Goal: Transaction & Acquisition: Purchase product/service

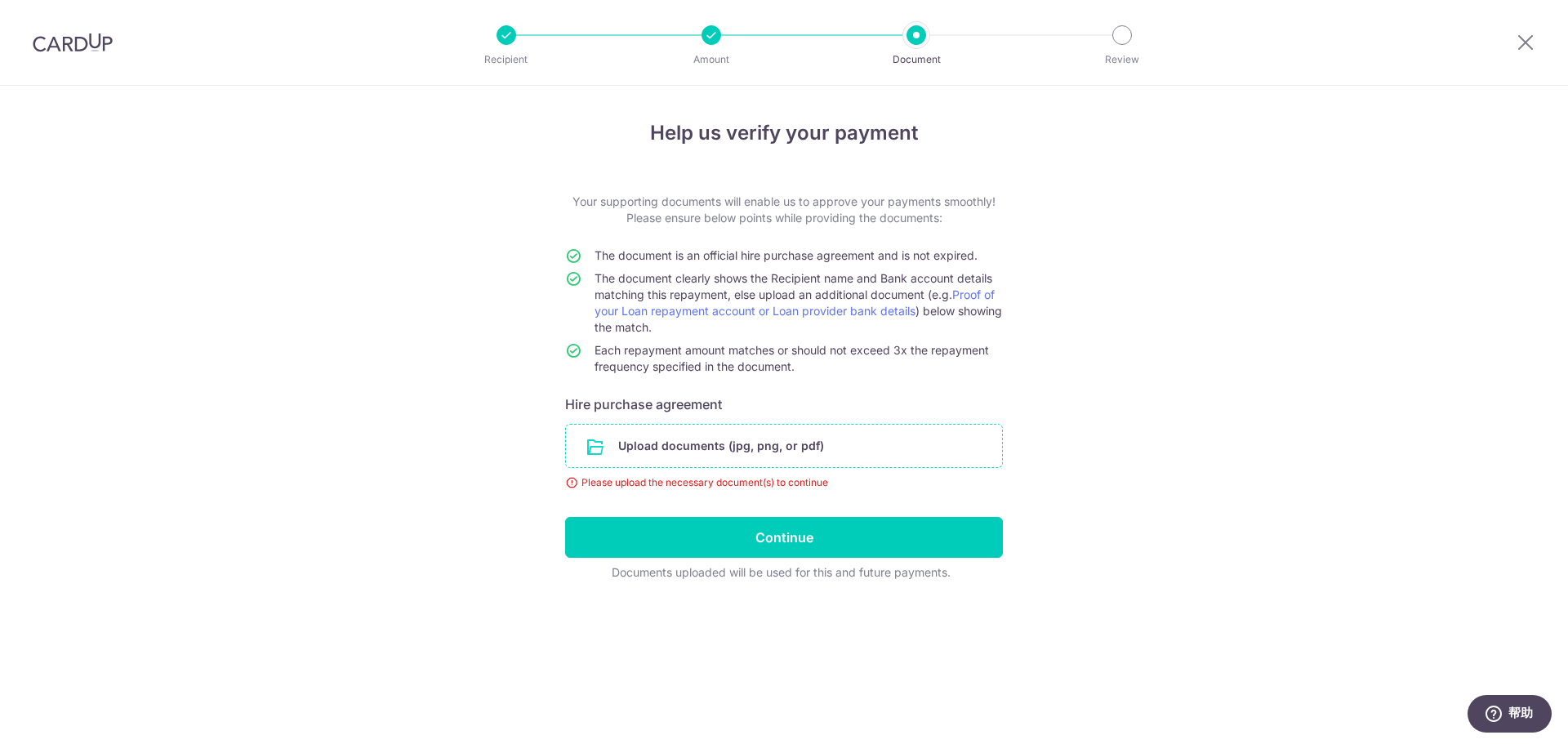
click at [685, 448] on input "file" at bounding box center [783, 446] width 436 height 43
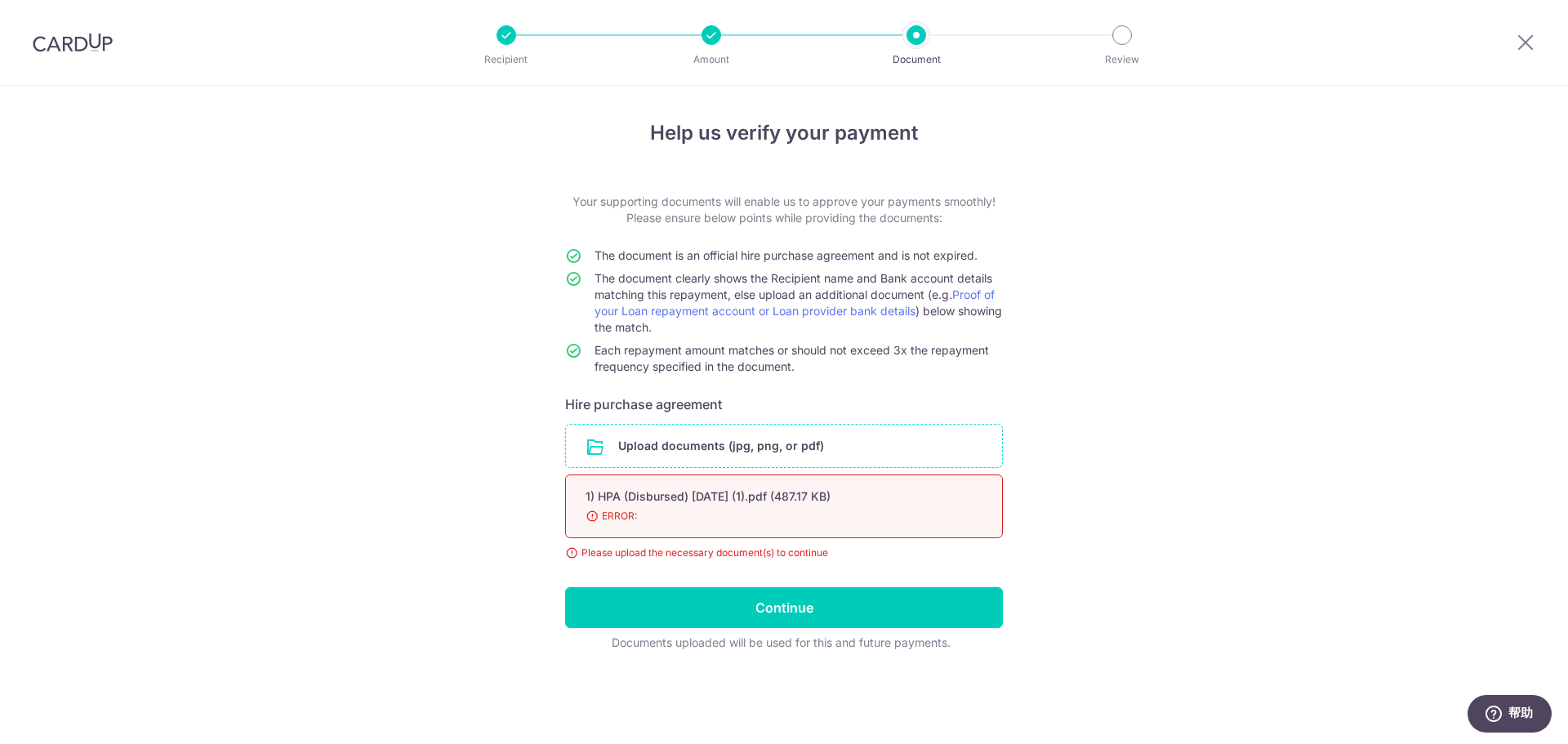
click at [592, 523] on span "ERROR:" at bounding box center [764, 516] width 358 height 16
click at [586, 519] on span "ERROR:" at bounding box center [764, 516] width 358 height 16
click at [603, 519] on span "ERROR:" at bounding box center [764, 516] width 358 height 16
click at [741, 449] on input "file" at bounding box center [783, 446] width 436 height 43
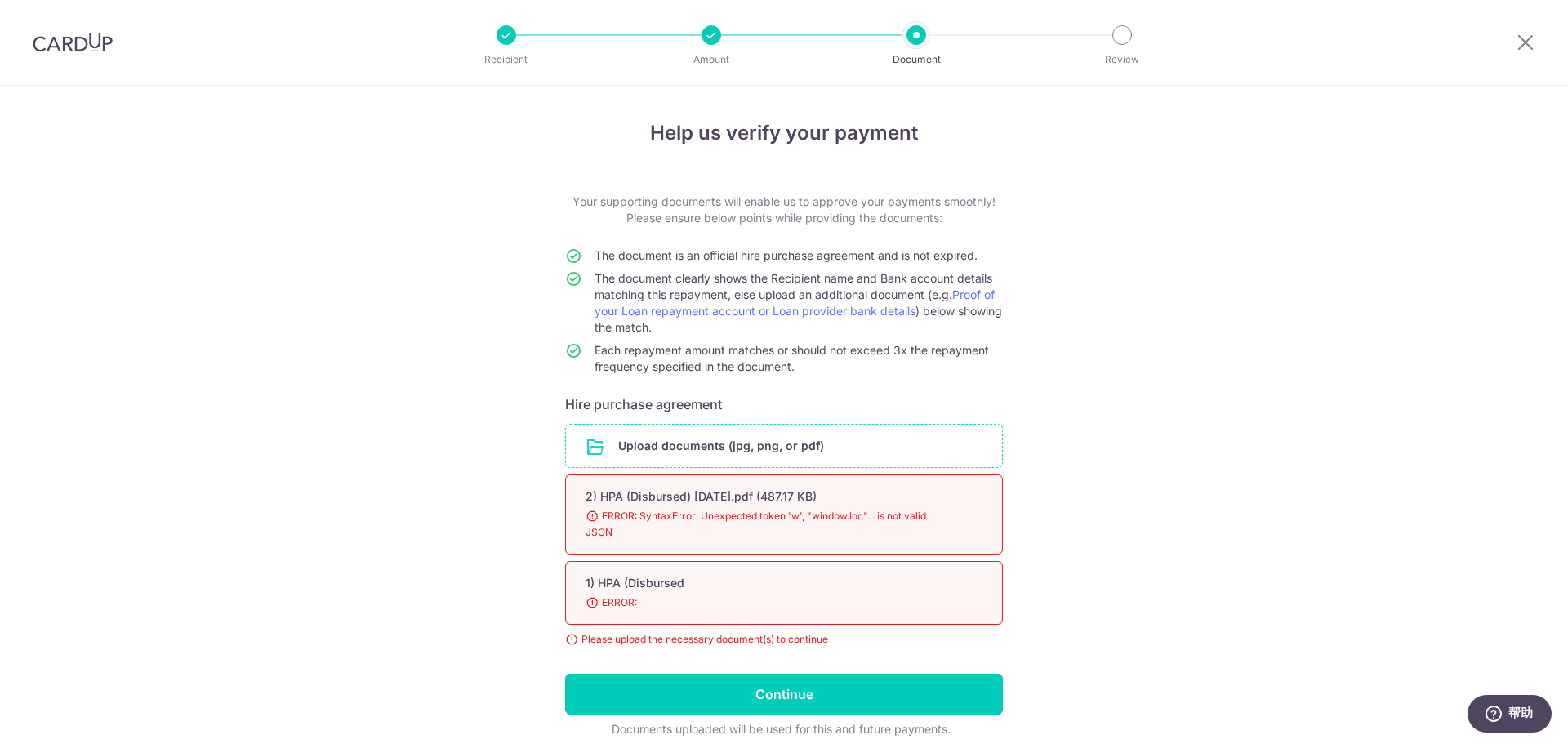
click at [636, 592] on div "1) HPA (Disbursed 98% ERROR:" at bounding box center [783, 593] width 438 height 63
click at [615, 644] on div "Please upload the necessary document(s) to continue" at bounding box center [783, 639] width 438 height 16
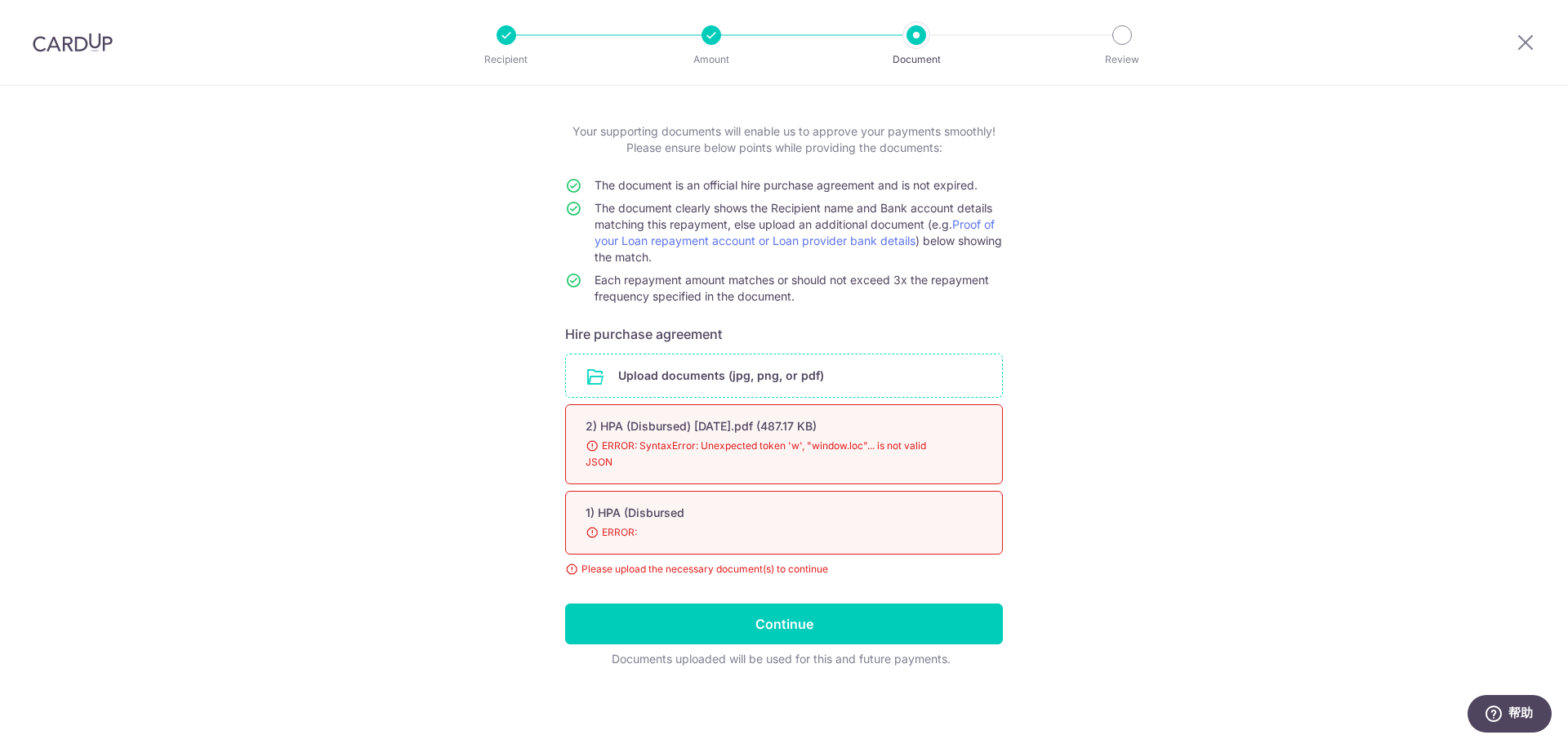
click at [615, 644] on form "Your supporting documents will enable us to approve your payments smoothly! Ple…" at bounding box center [783, 395] width 438 height 544
click at [610, 463] on span "ERROR: SyntaxError: Unexpected token 'w', "window.loc"... is not valid JSON" at bounding box center [764, 454] width 358 height 33
click at [578, 439] on div "2) HPA (Disbursed) 28 May 2025.pdf (487.17 KB) 98% ERROR: SyntaxError: Unexpect…" at bounding box center [783, 444] width 438 height 80
drag, startPoint x: 673, startPoint y: 436, endPoint x: 641, endPoint y: 521, distance: 90.8
click at [646, 512] on div "1) HPA (Disbursed" at bounding box center [764, 513] width 358 height 16
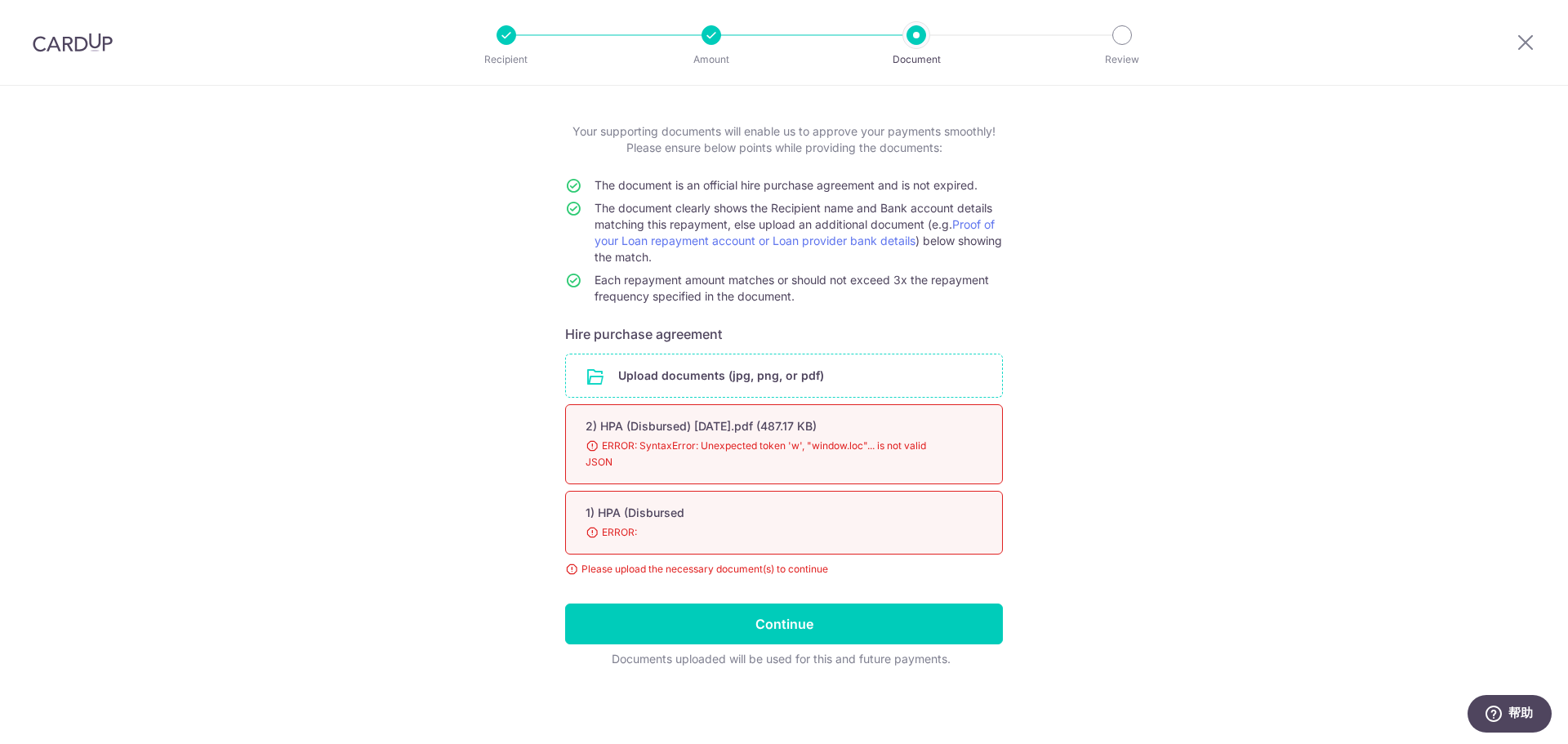
click at [626, 530] on span "ERROR:" at bounding box center [764, 532] width 358 height 16
click at [571, 571] on div "Please upload the necessary document(s) to continue" at bounding box center [783, 569] width 438 height 16
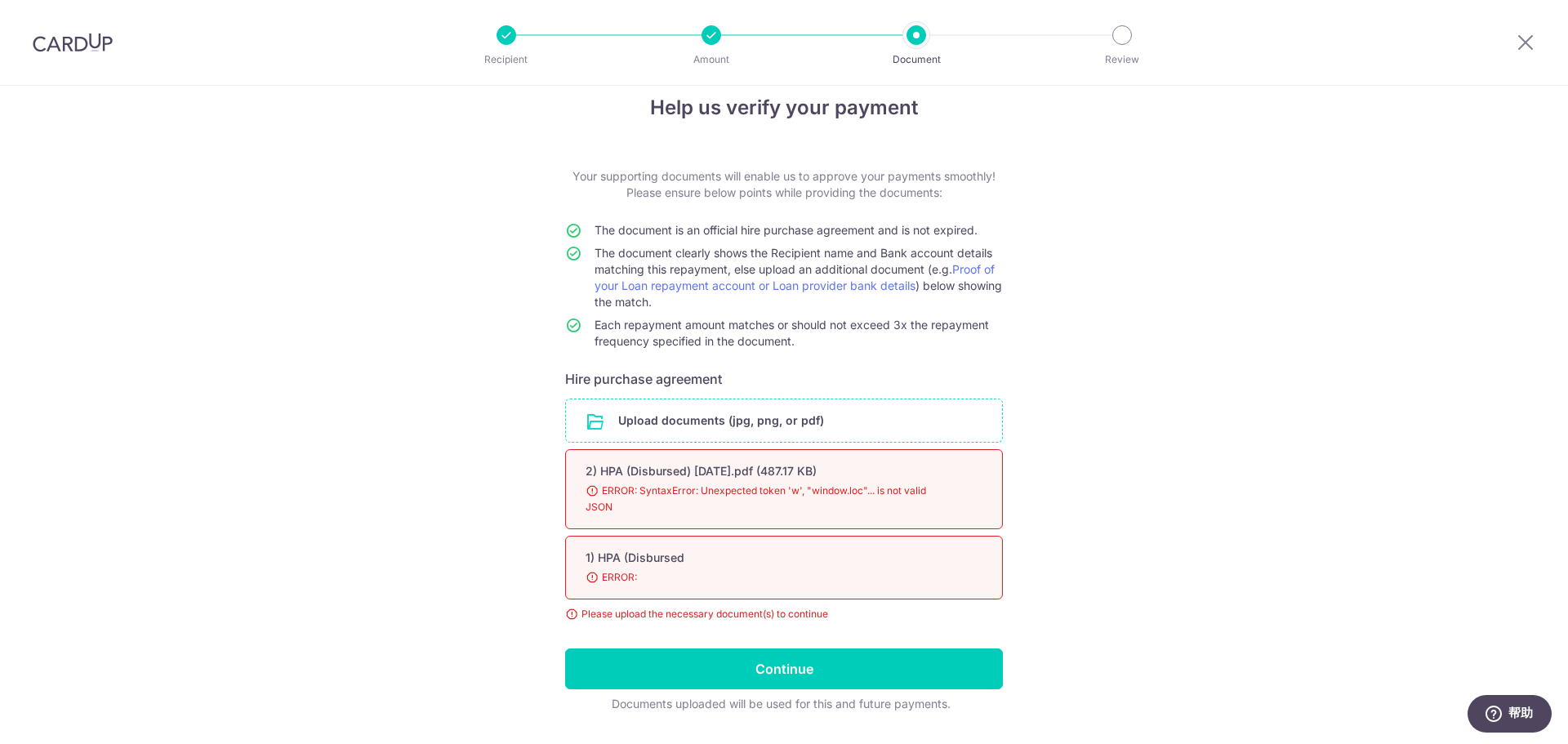
scroll to position [0, 0]
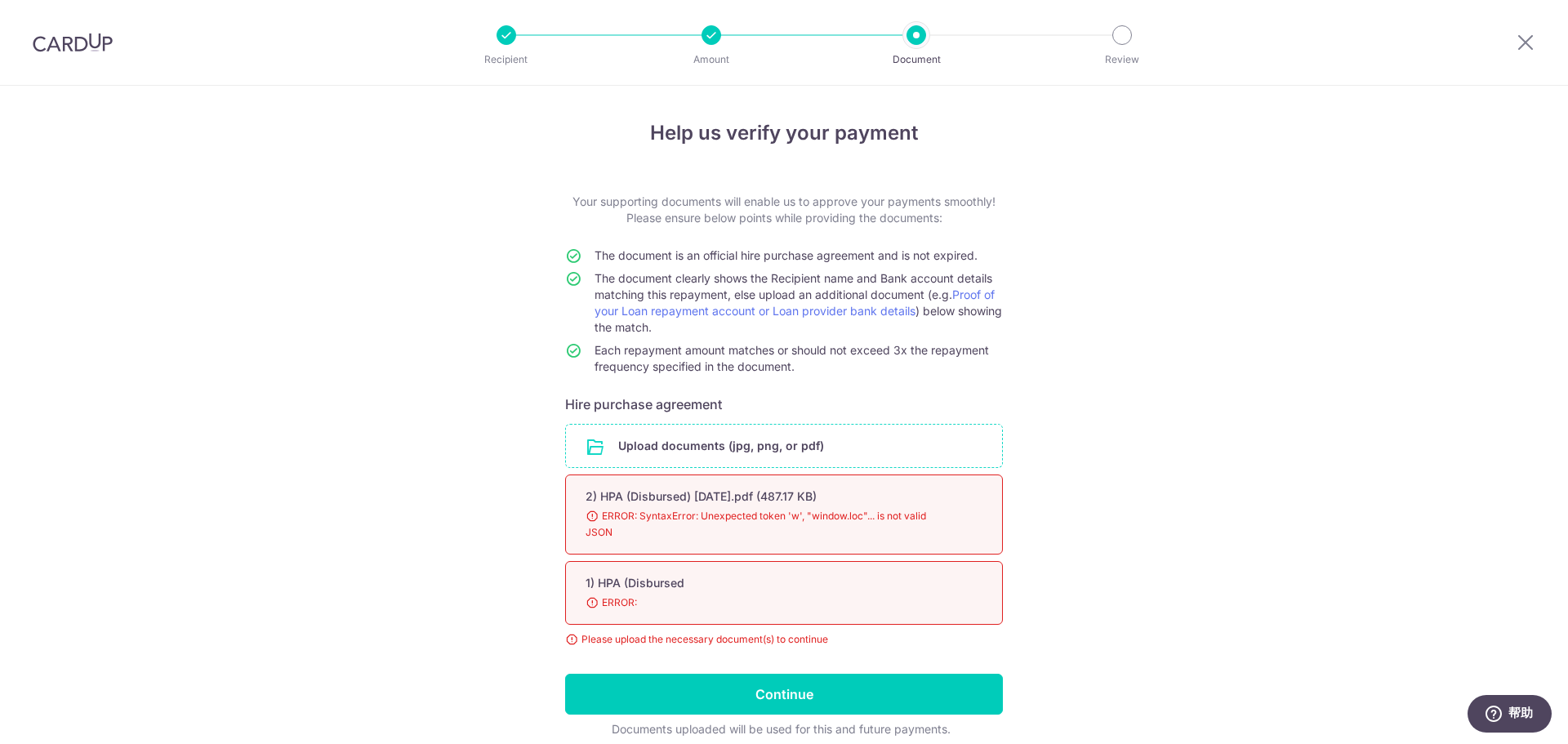
click at [919, 34] on div at bounding box center [916, 35] width 20 height 20
click at [702, 44] on div "Amount" at bounding box center [711, 35] width 20 height 20
click at [1534, 57] on div at bounding box center [1525, 43] width 85 height 85
click at [1530, 48] on icon at bounding box center [1525, 42] width 20 height 21
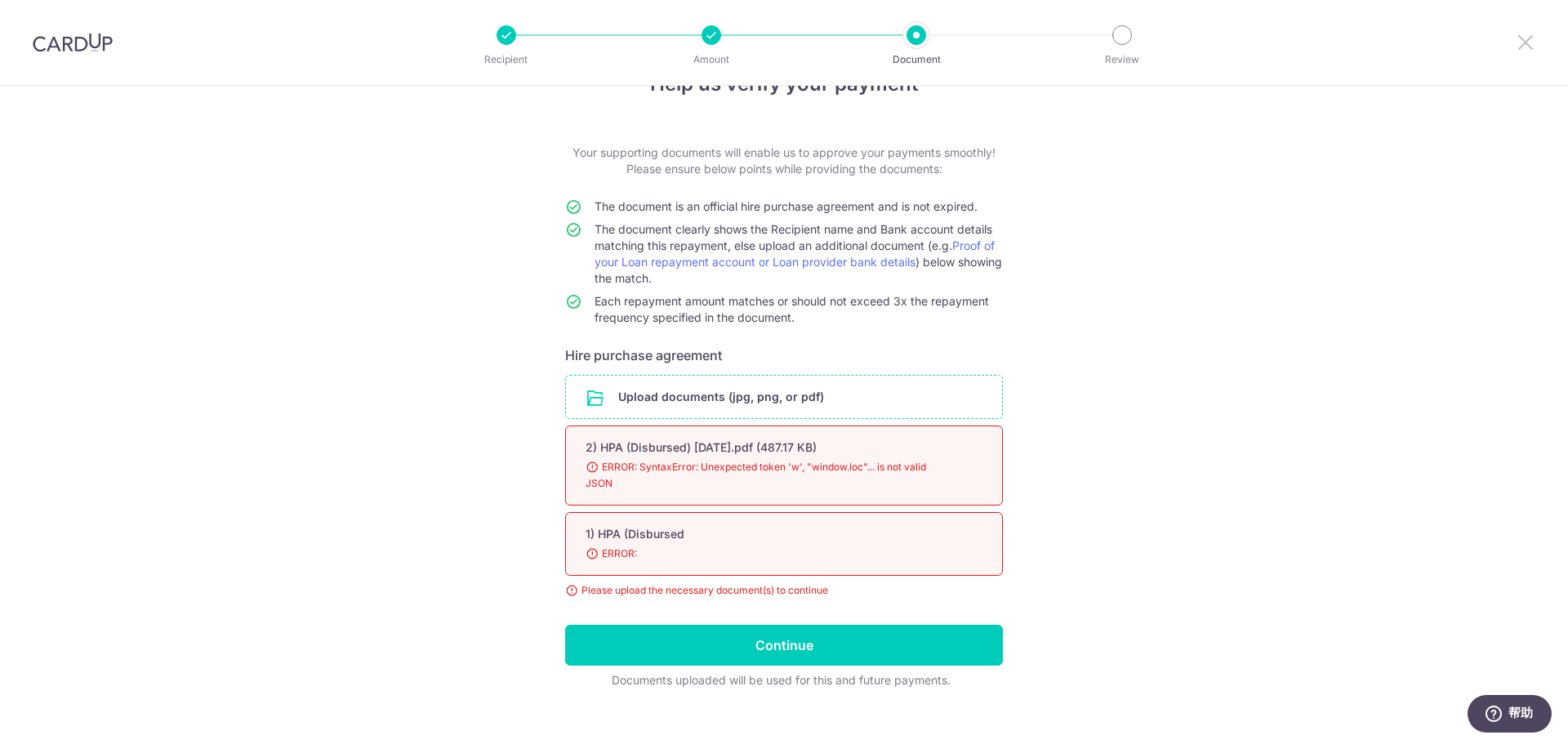
scroll to position [70, 0]
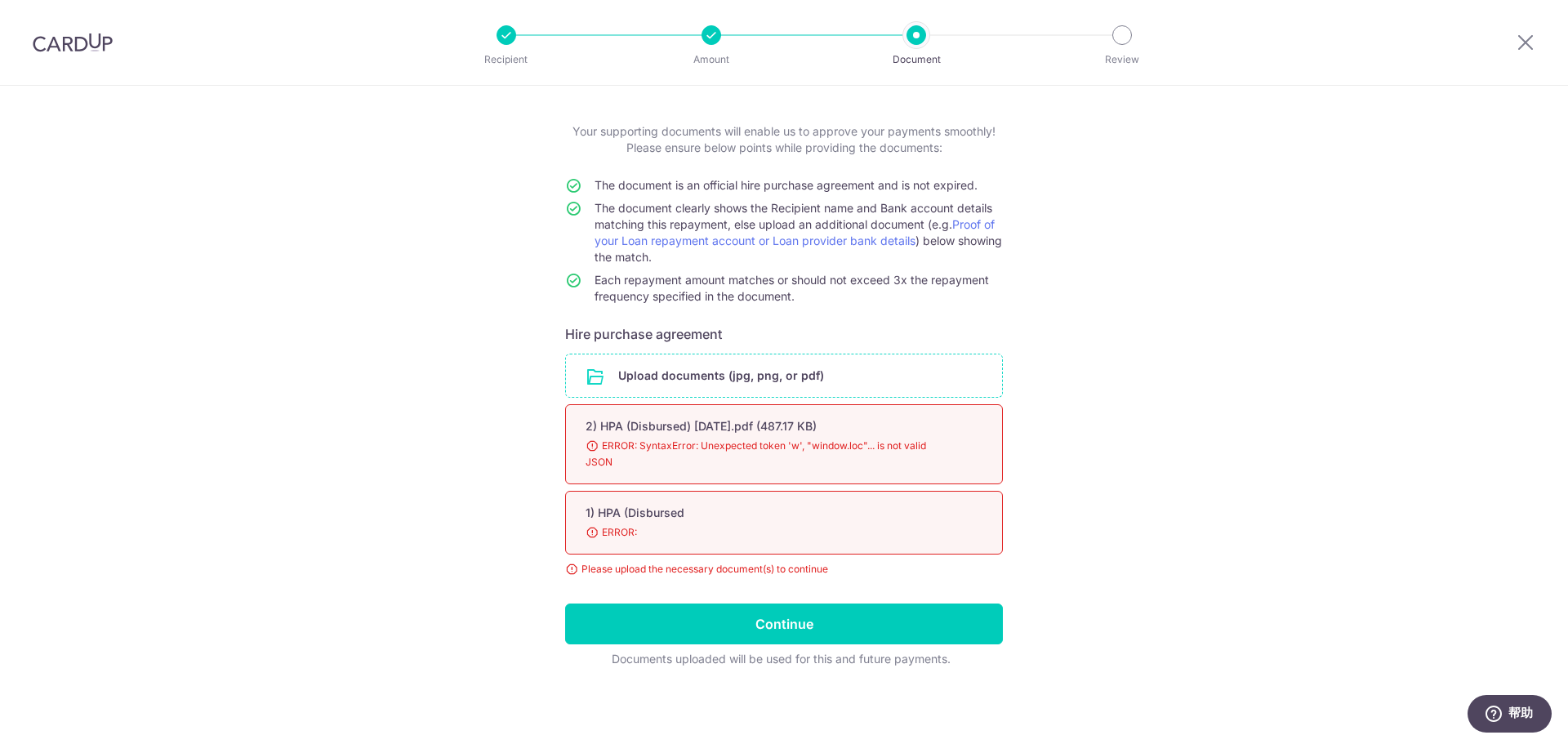
click at [721, 425] on div "2) HPA (Disbursed) 28 May 2025.pdf (487.17 KB)" at bounding box center [764, 426] width 358 height 16
click at [640, 527] on span "ERROR:" at bounding box center [764, 532] width 358 height 16
click at [632, 569] on div "Please upload the necessary document(s) to continue" at bounding box center [783, 569] width 438 height 16
click at [650, 528] on span "ERROR:" at bounding box center [764, 532] width 358 height 16
click at [586, 534] on span "ERROR:" at bounding box center [764, 532] width 358 height 16
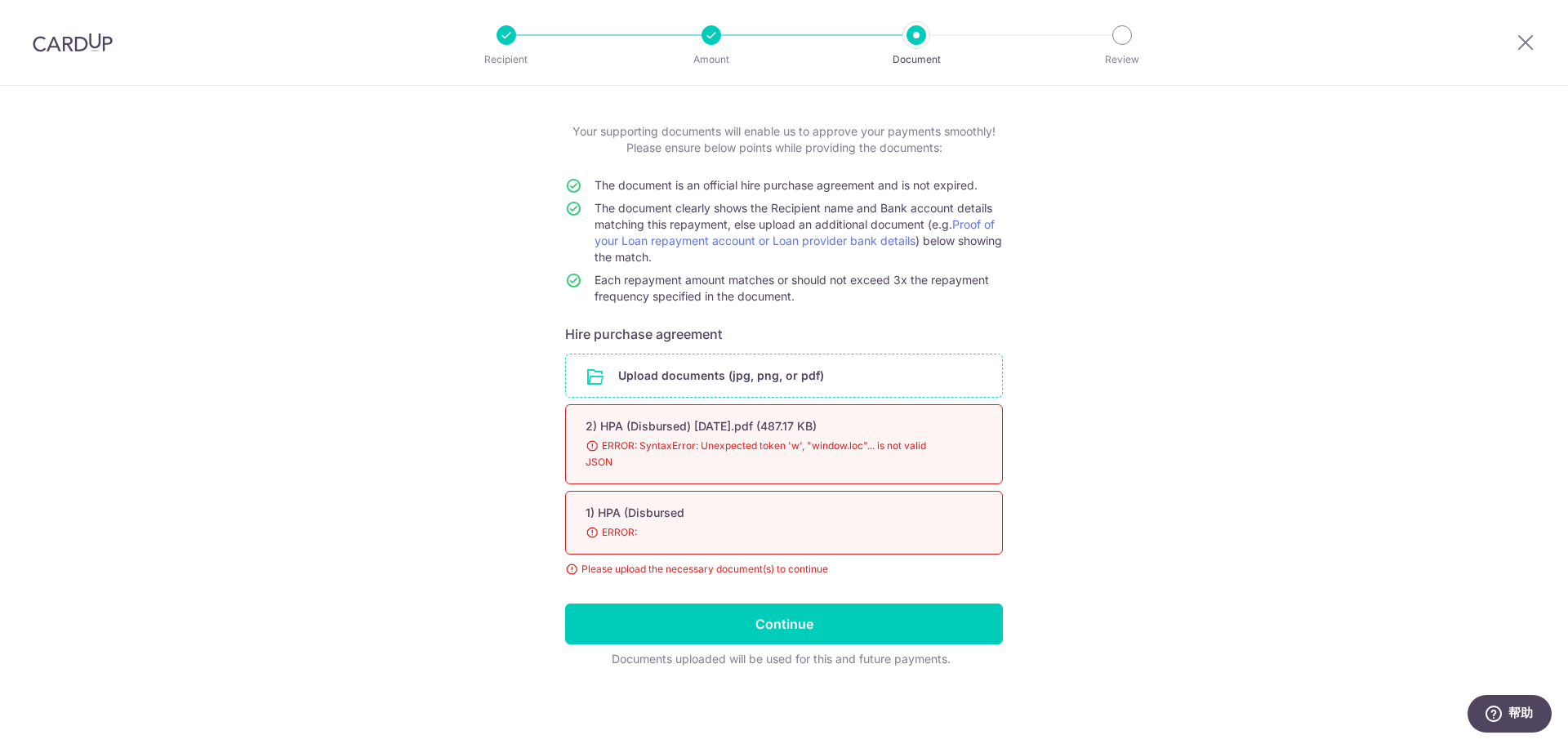
click at [586, 534] on span "ERROR:" at bounding box center [764, 532] width 358 height 16
click at [587, 524] on div "1) HPA (Disbursed 98% ERROR:" at bounding box center [783, 522] width 438 height 63
click at [660, 378] on input "file" at bounding box center [783, 375] width 436 height 43
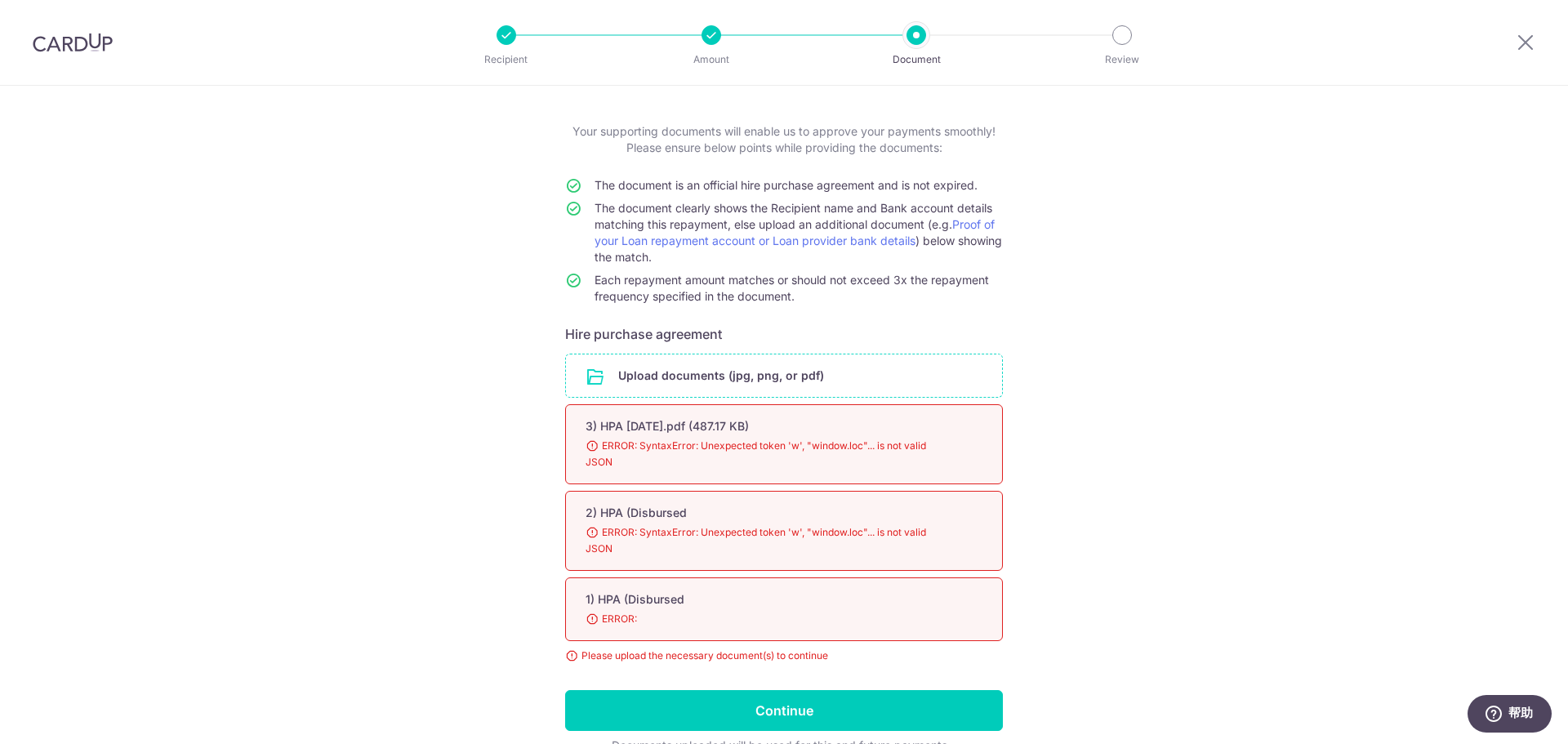
click at [714, 43] on div at bounding box center [711, 35] width 20 height 20
click at [906, 40] on div "Document" at bounding box center [916, 35] width 20 height 20
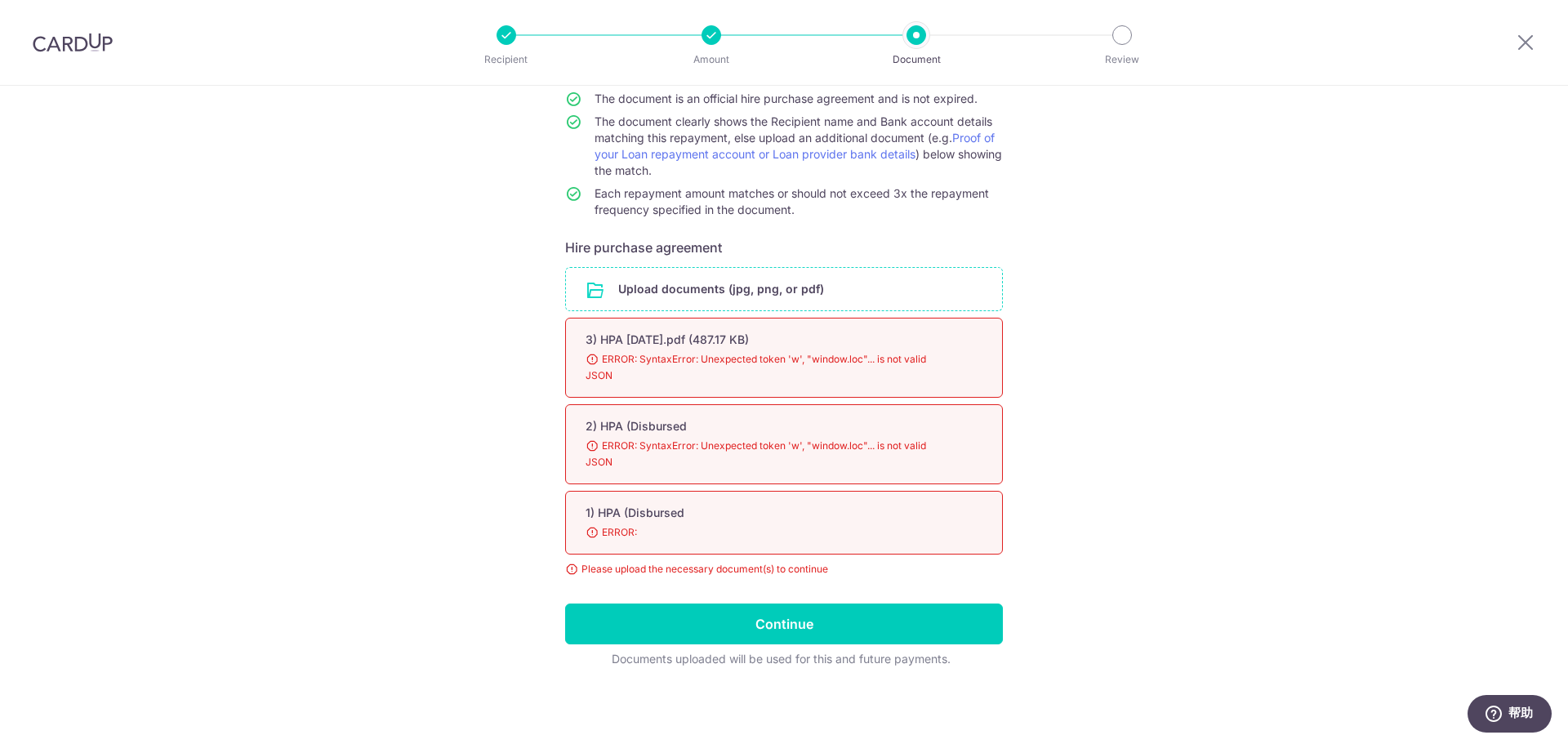
click at [866, 352] on span "ERROR: SyntaxError: Unexpected token 'w', "window.loc"... is not valid JSON" at bounding box center [764, 367] width 358 height 33
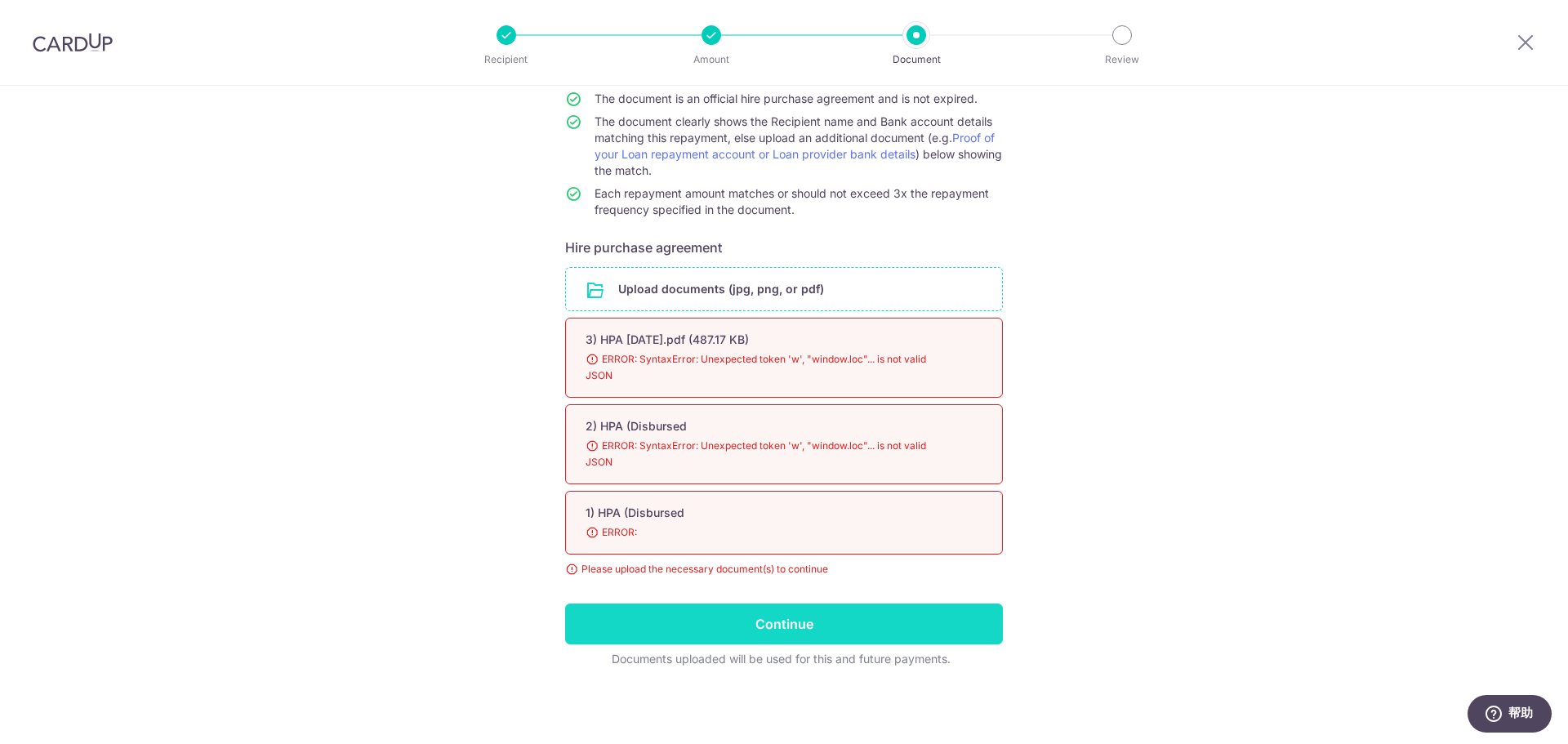
click at [721, 624] on input "Continue" at bounding box center [783, 623] width 438 height 41
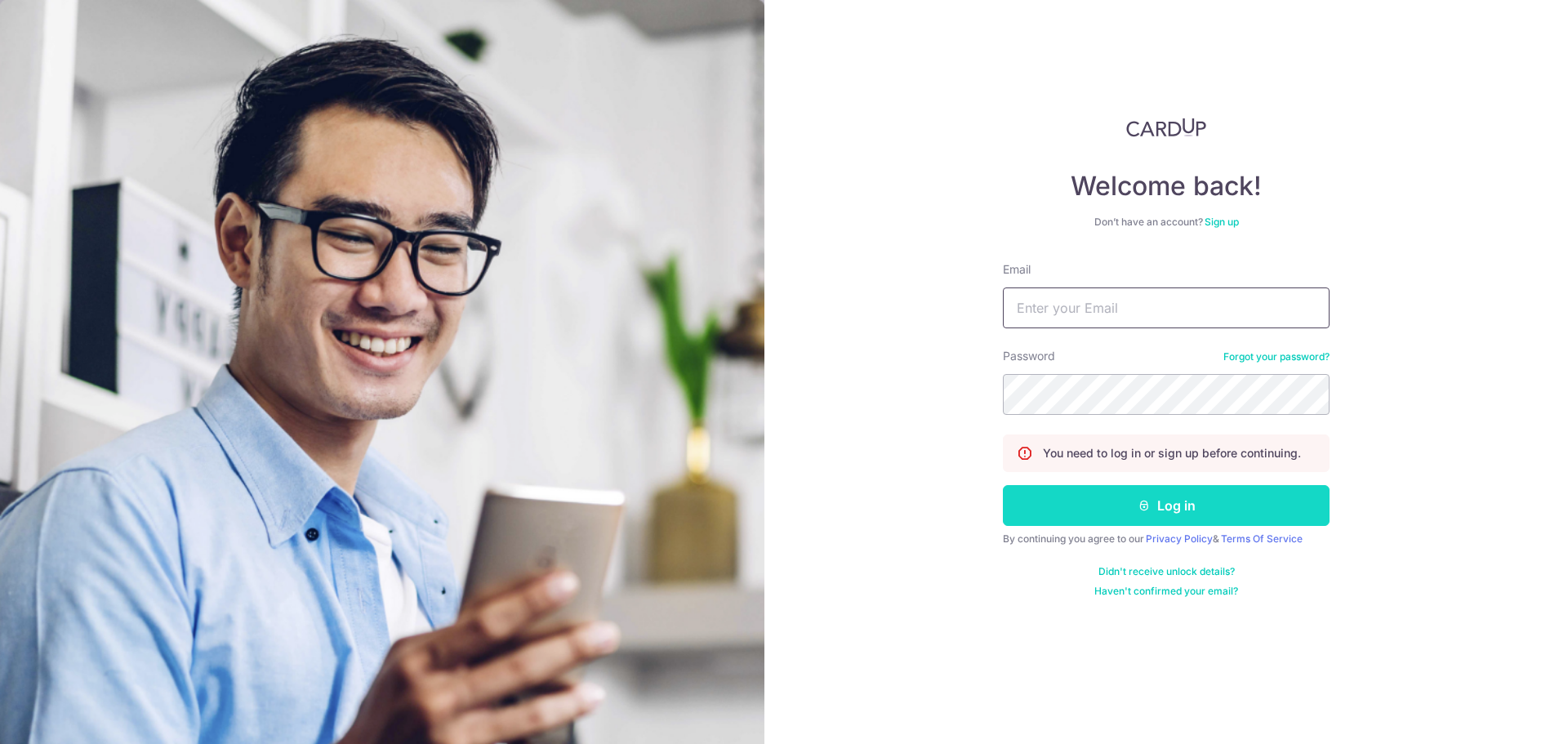
type input "evelyn.du@gmail.com"
click at [1118, 512] on button "Log in" at bounding box center [1166, 505] width 326 height 41
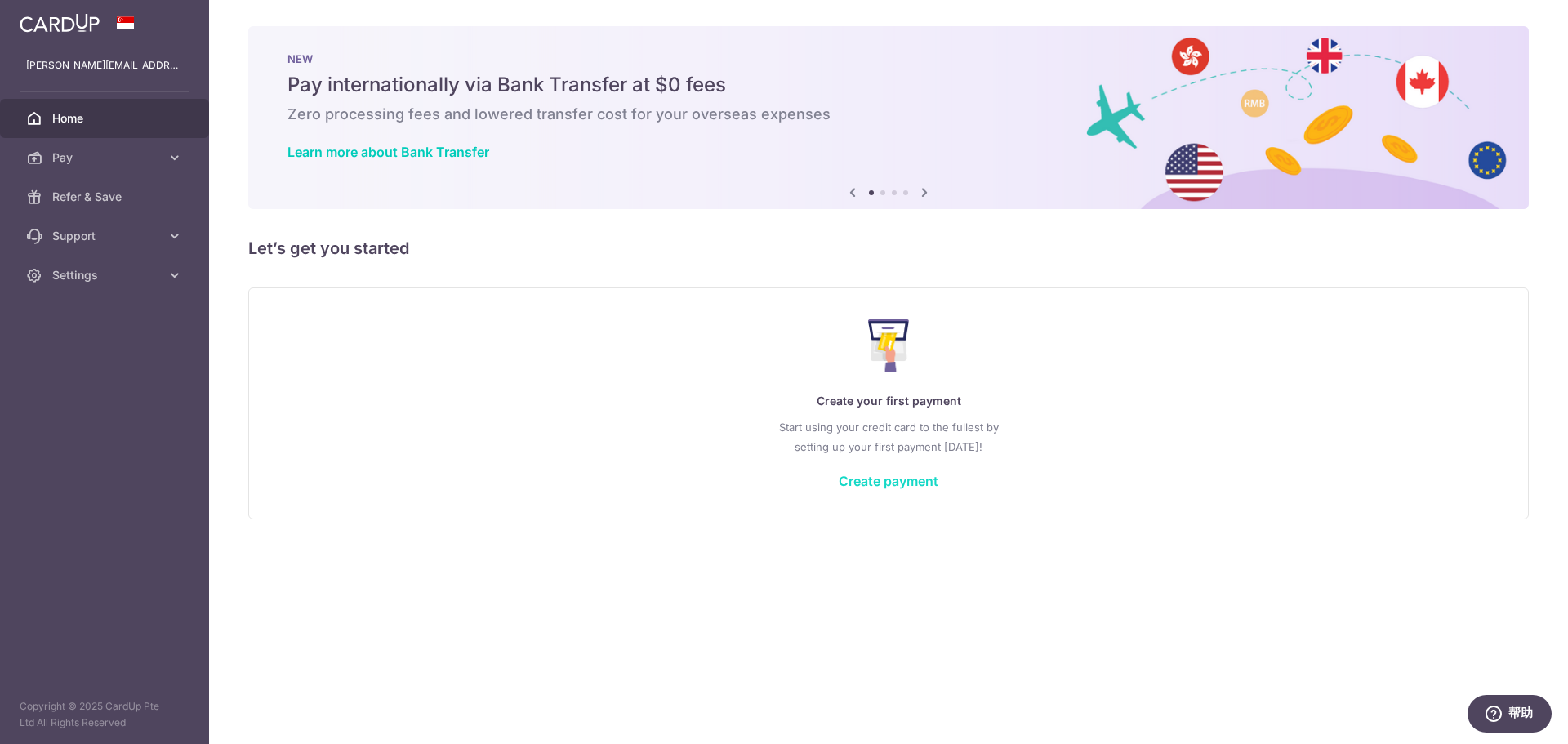
click at [895, 488] on link "Create payment" at bounding box center [888, 481] width 100 height 16
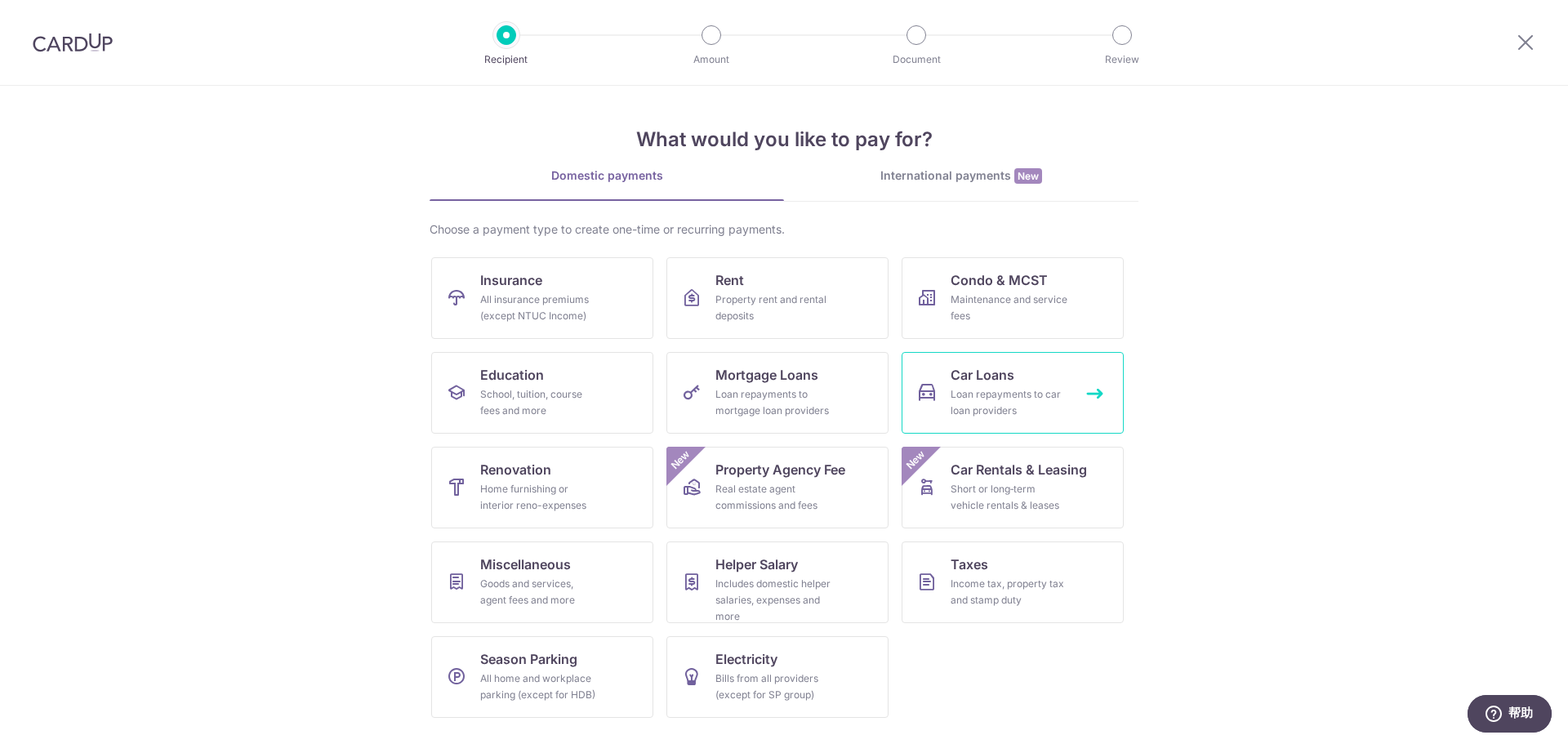
click at [985, 383] on span "Car Loans" at bounding box center [982, 375] width 63 height 20
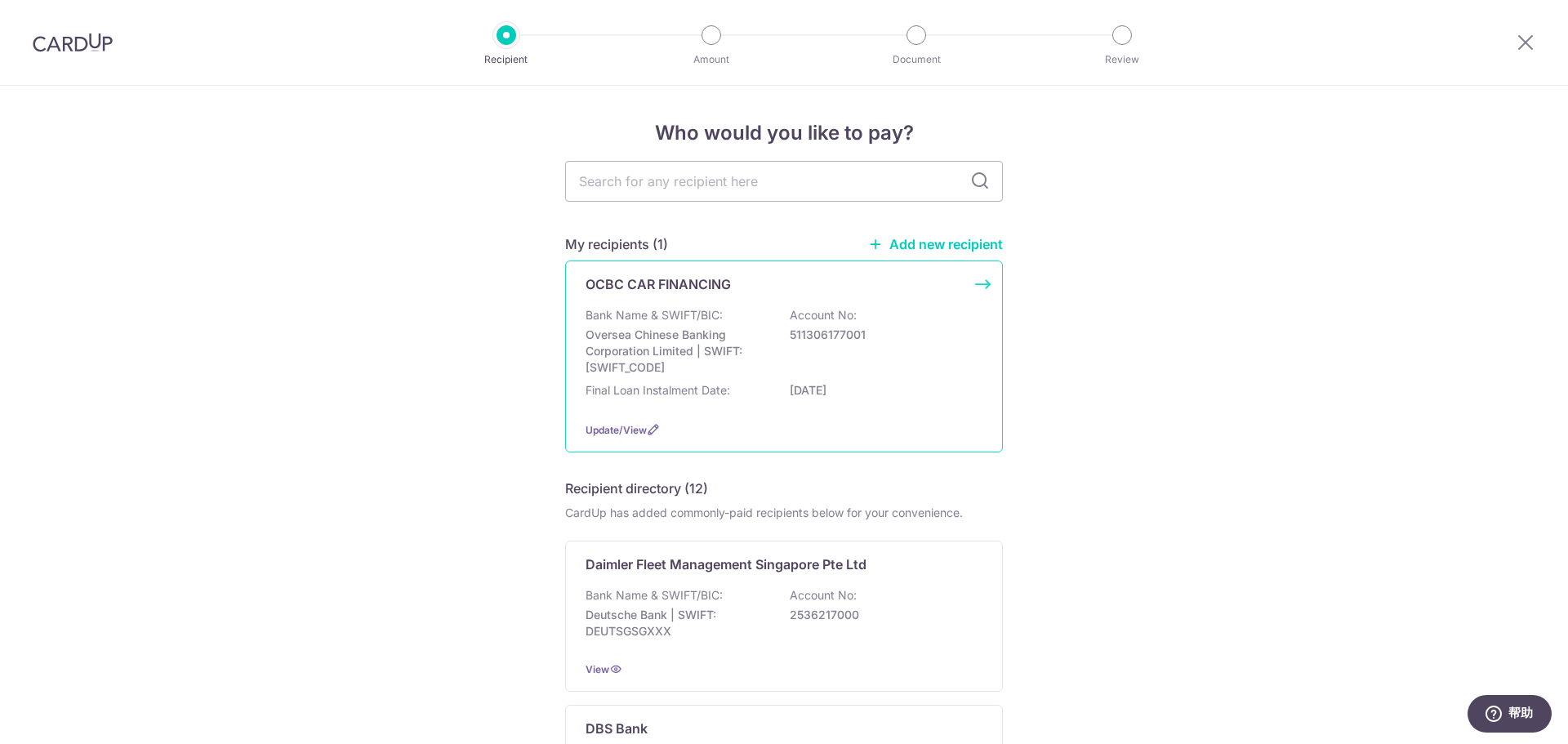
click at [694, 362] on p "Oversea Chinese Banking Corporation Limited | SWIFT: OCBCSGSGXXX" at bounding box center [677, 351] width 183 height 49
click at [679, 335] on p "Oversea Chinese Banking Corporation Limited | SWIFT: [SWIFT_CODE]" at bounding box center [677, 351] width 183 height 49
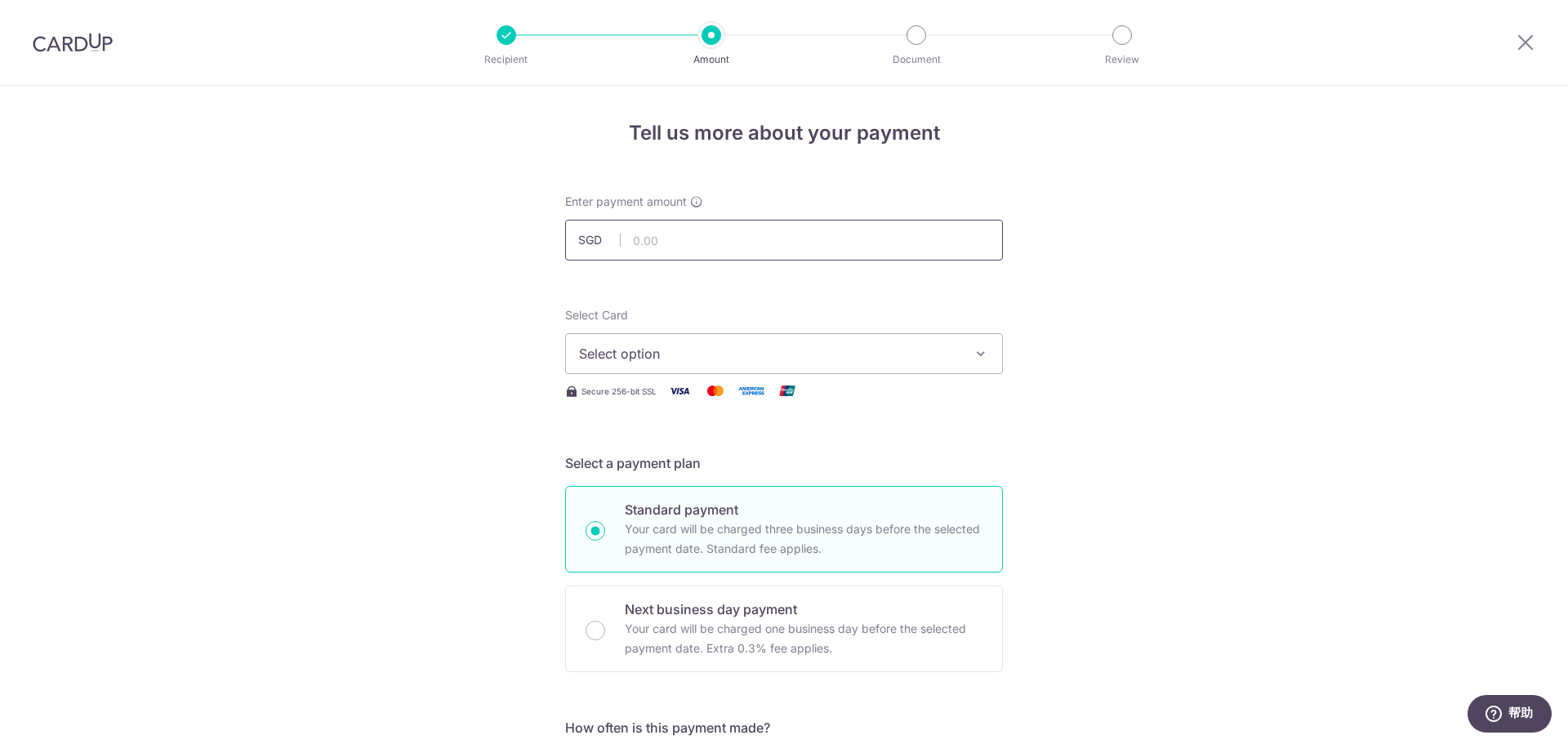
click at [690, 237] on input "text" at bounding box center [783, 239] width 438 height 41
type input "3,259.95"
click at [679, 357] on span "Select option" at bounding box center [769, 353] width 381 height 20
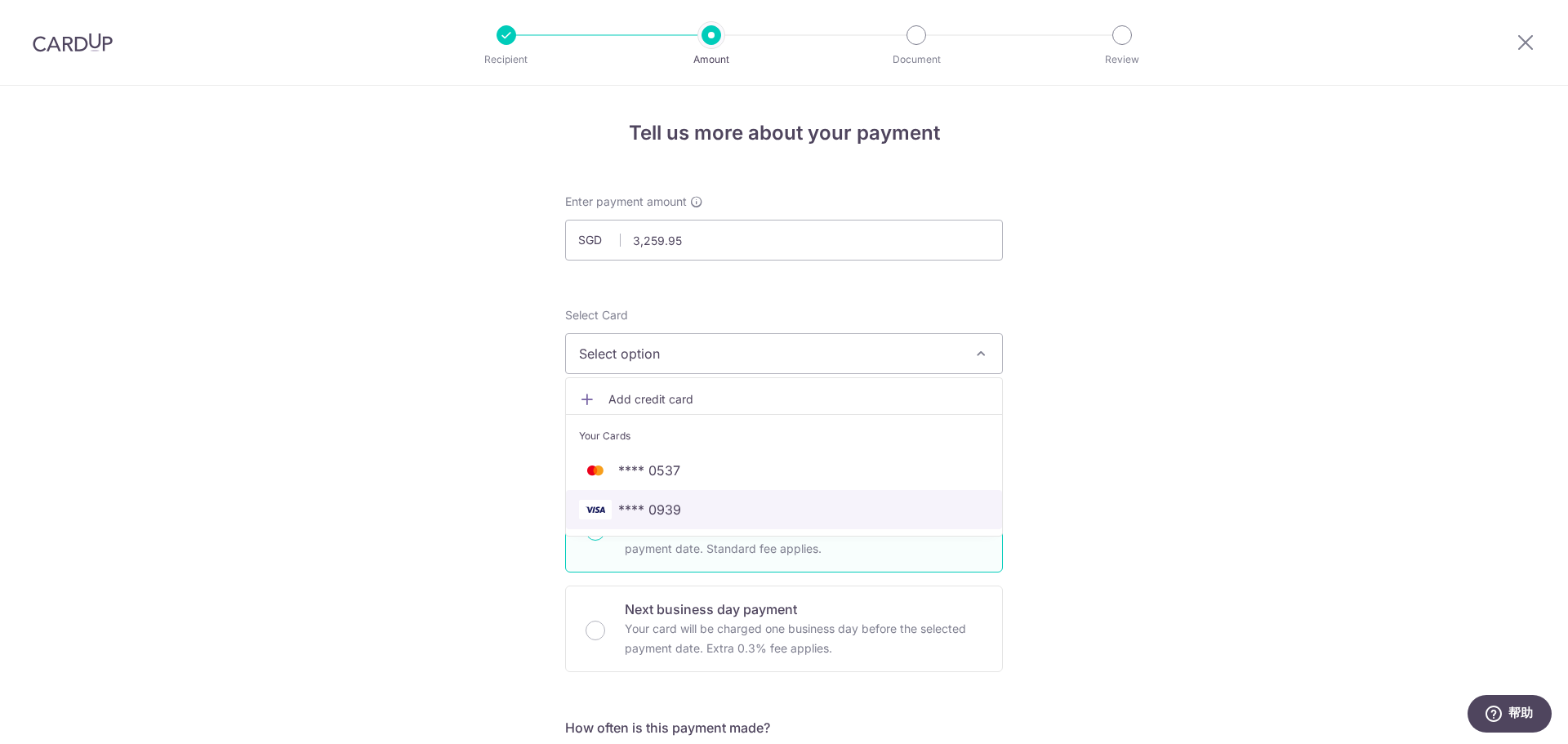
click at [672, 513] on span "**** 0939" at bounding box center [649, 509] width 63 height 20
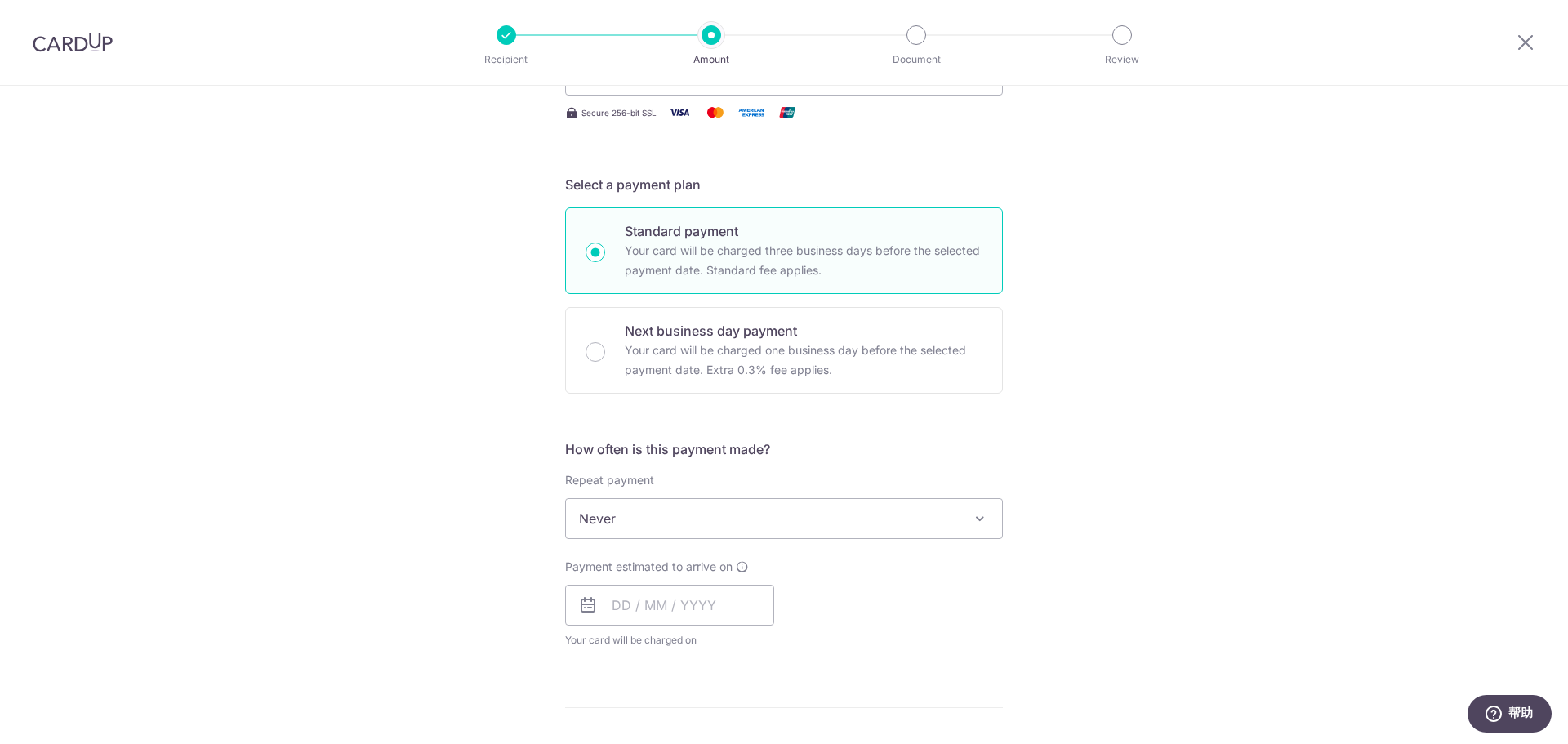
scroll to position [326, 0]
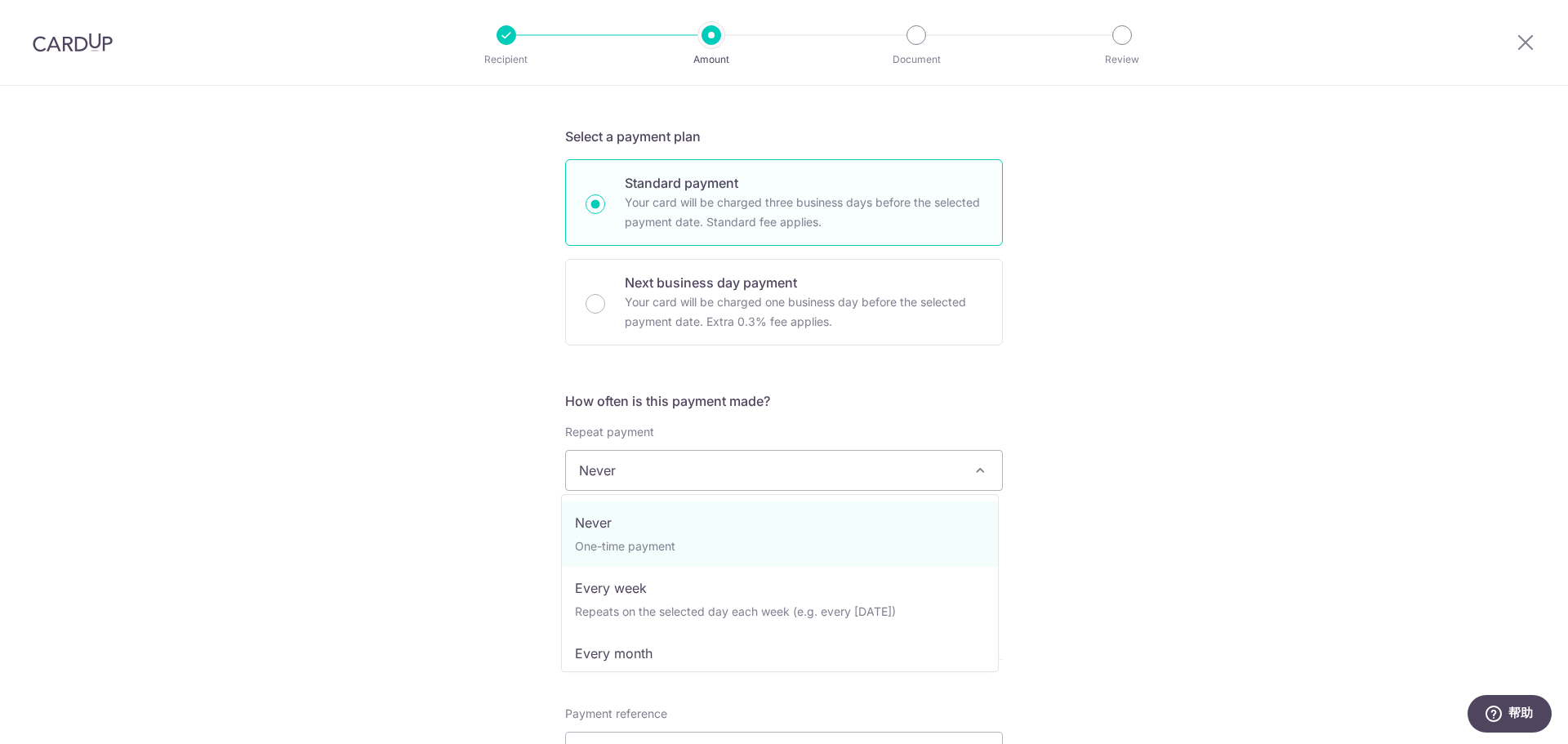
click at [853, 469] on span "Never" at bounding box center [783, 469] width 436 height 39
select select "3"
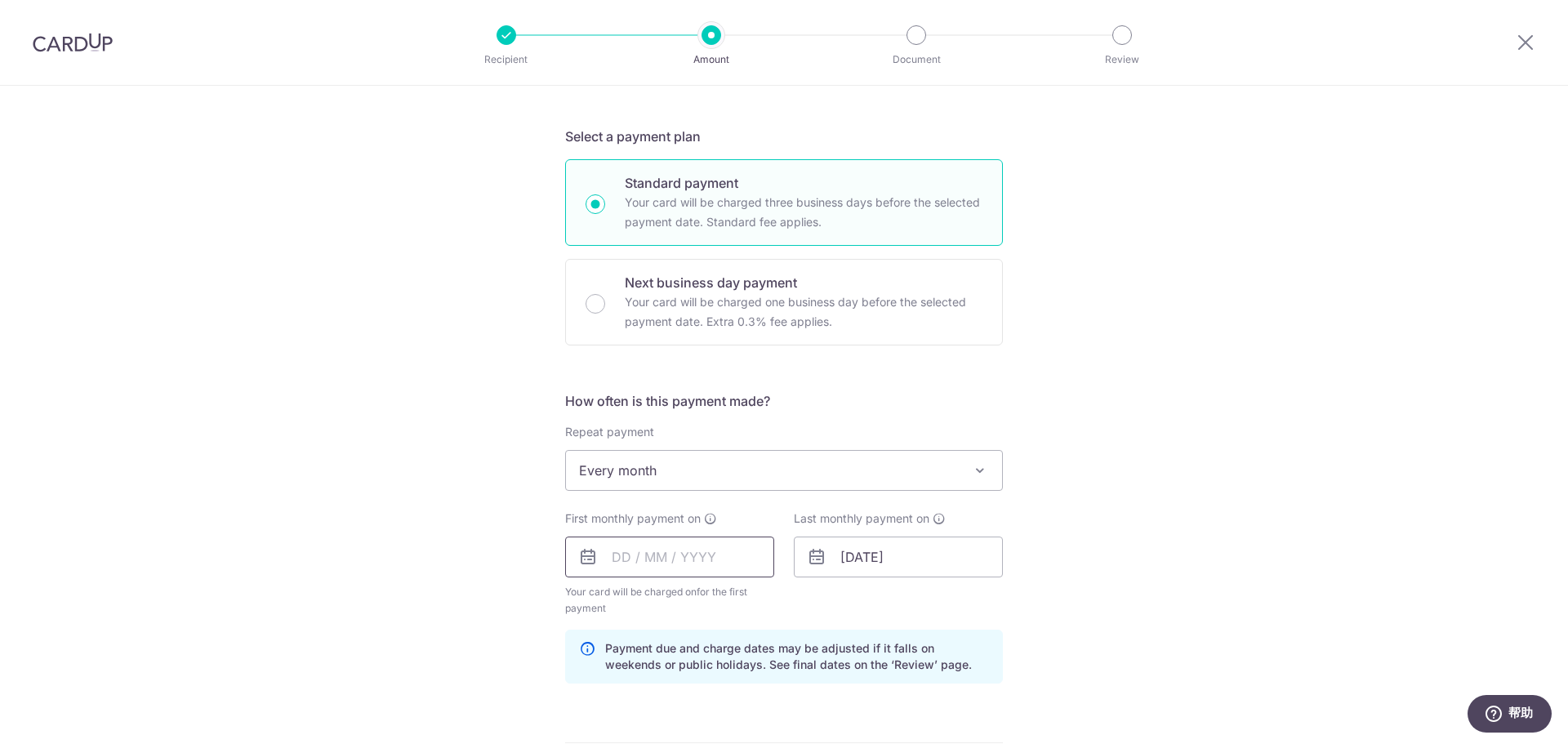
click at [664, 558] on input "text" at bounding box center [669, 556] width 209 height 41
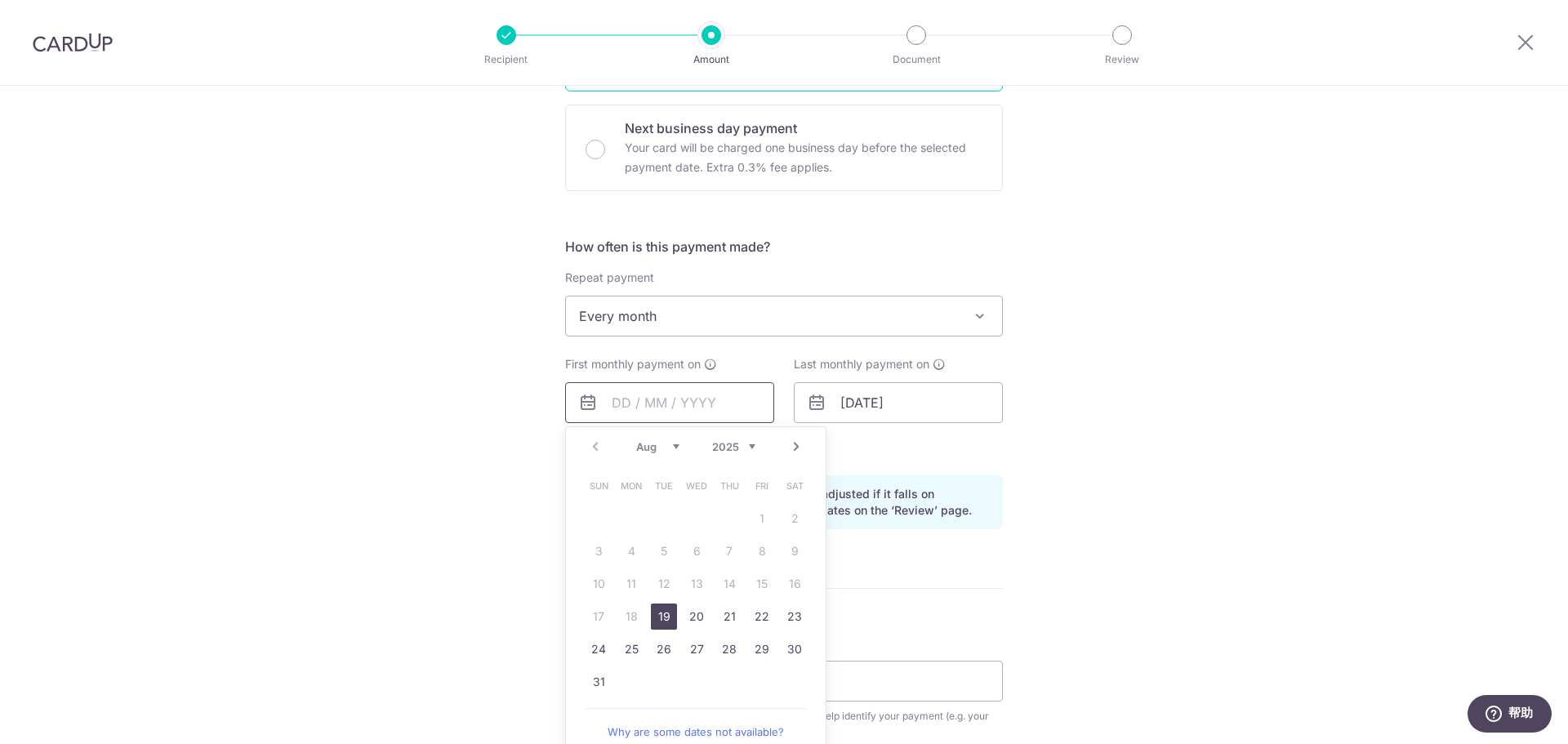
scroll to position [490, 0]
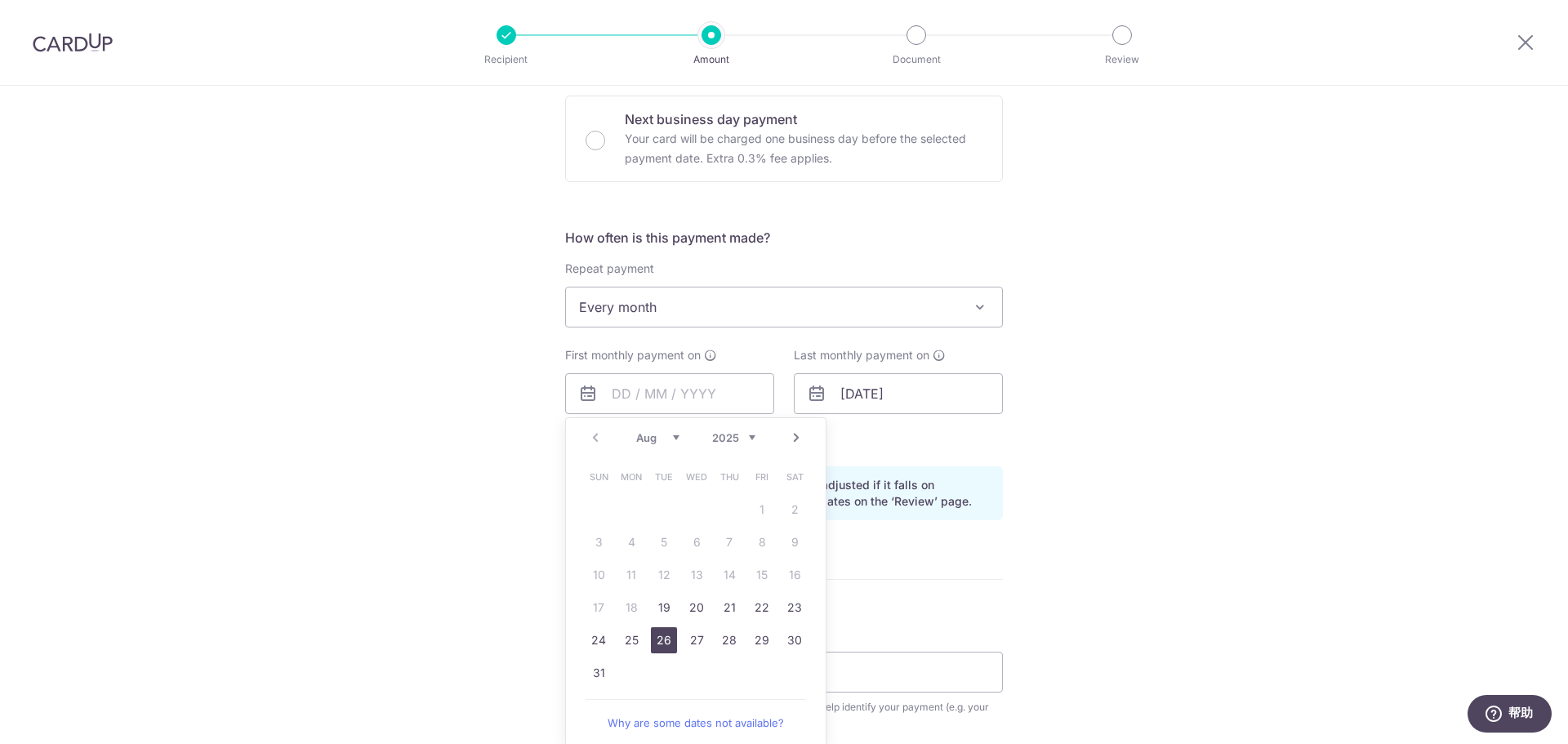
click at [657, 642] on link "26" at bounding box center [663, 640] width 26 height 26
type input "26/08/2025"
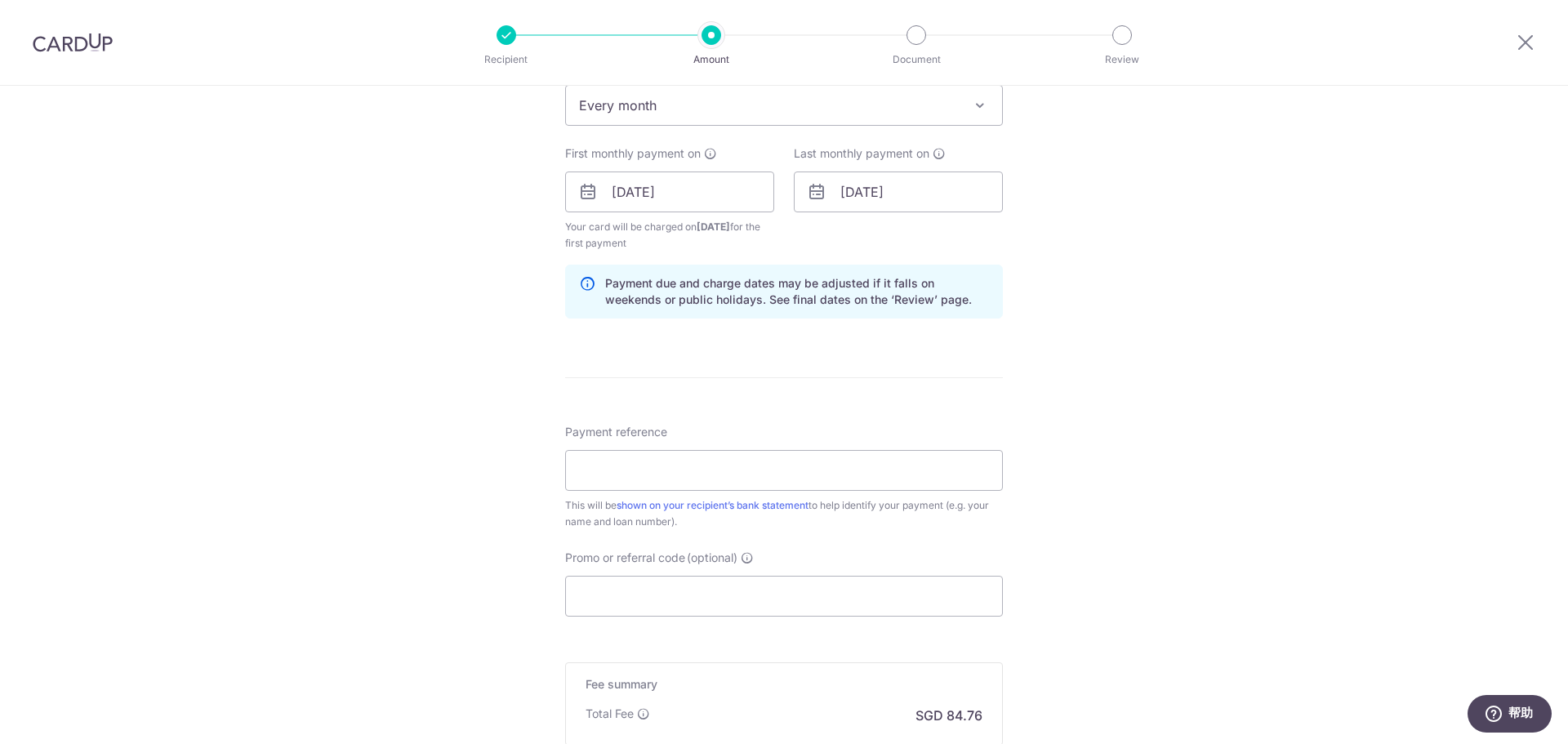
scroll to position [735, 0]
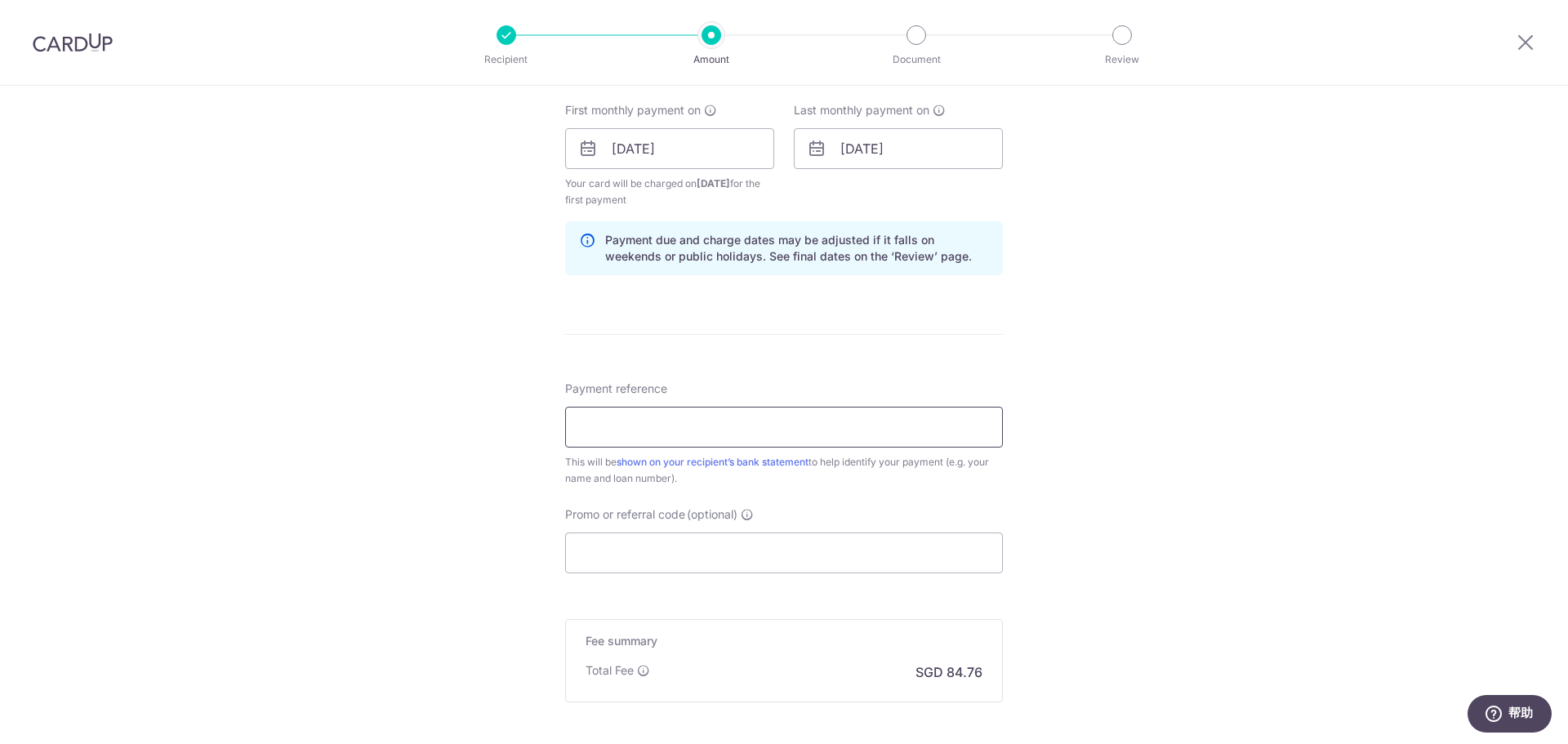
click at [750, 433] on input "Payment reference" at bounding box center [783, 427] width 438 height 41
type input "Cardup carloan"
click at [696, 549] on input "Promo or referral code (optional)" at bounding box center [783, 552] width 438 height 41
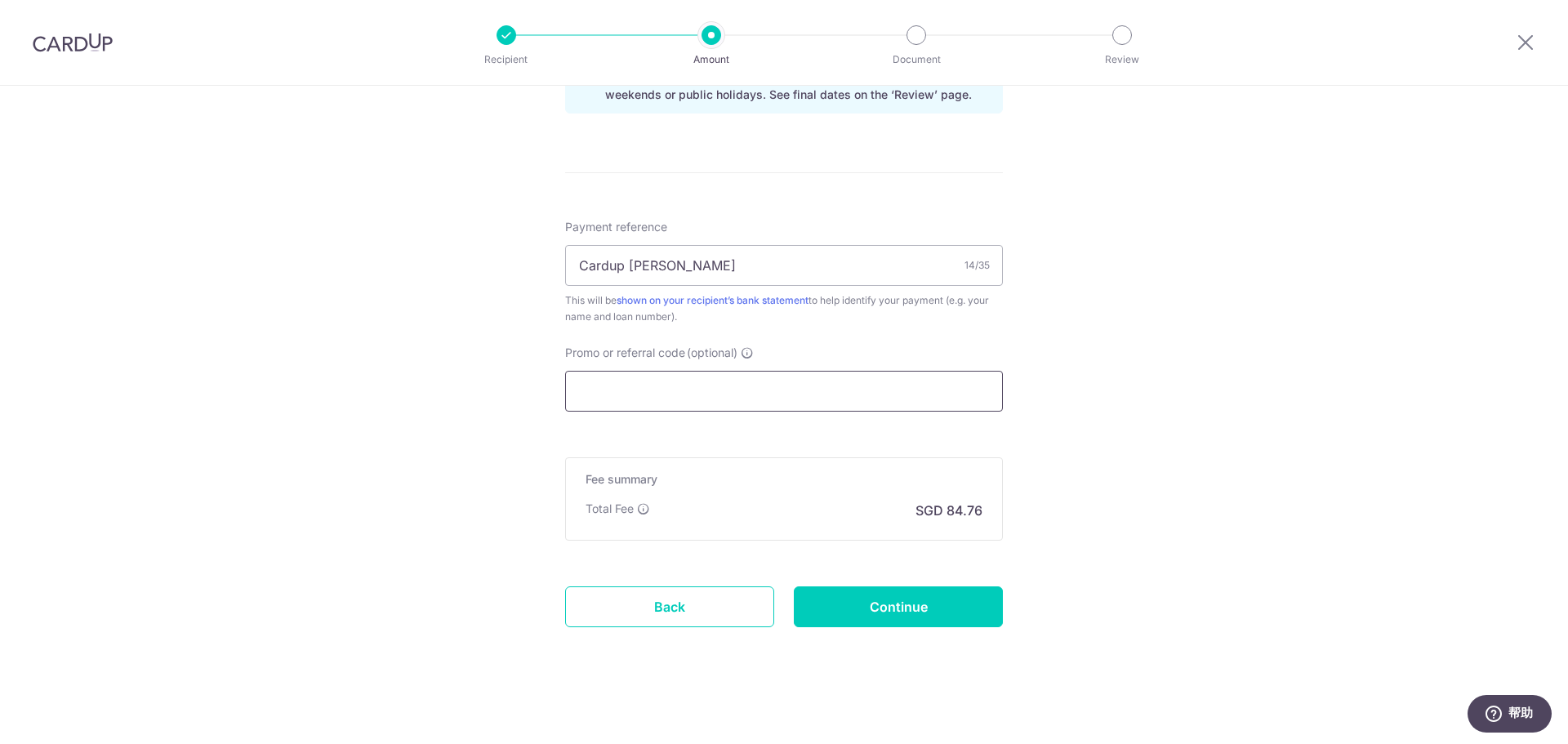
scroll to position [898, 0]
paste input "3HOME25R"
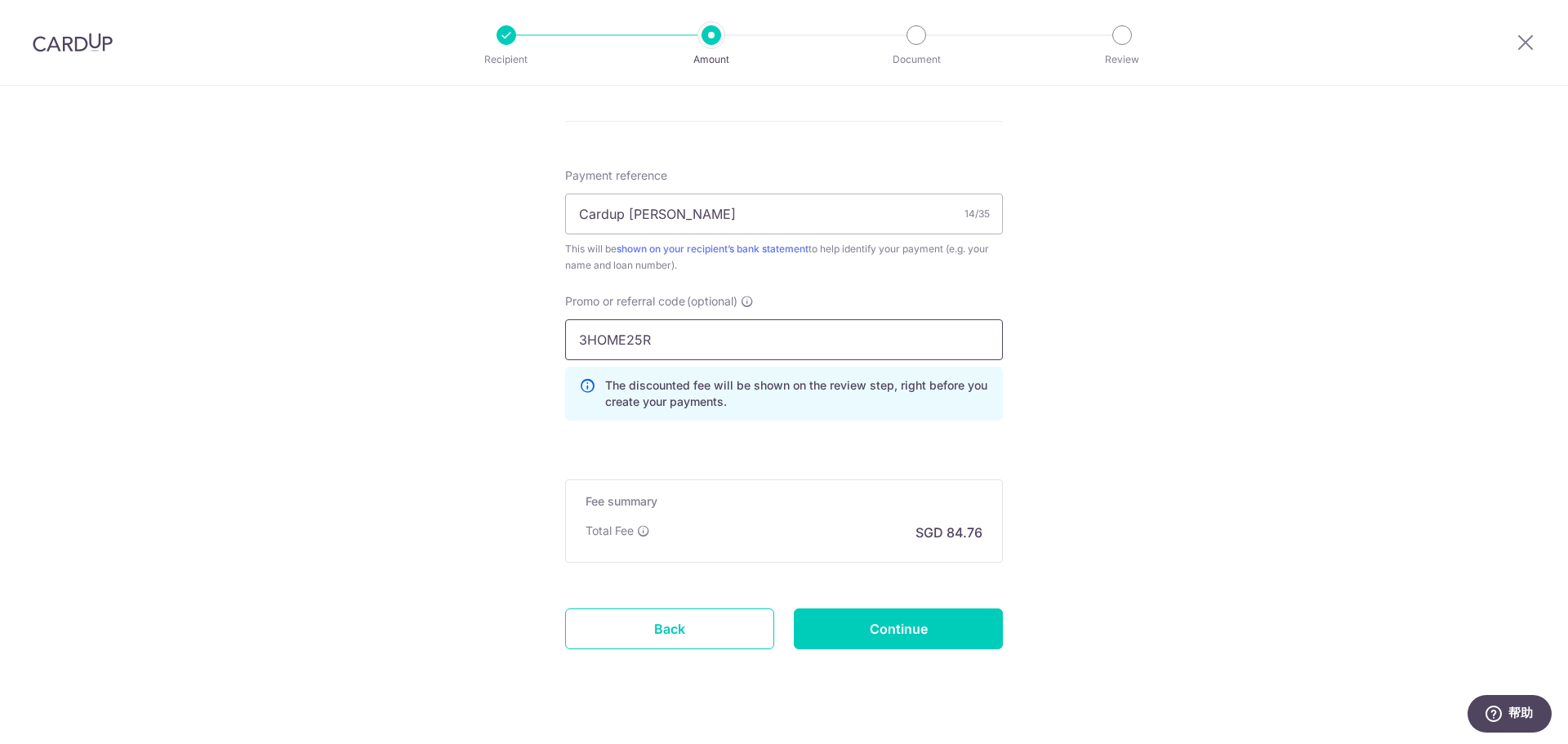
scroll to position [976, 0]
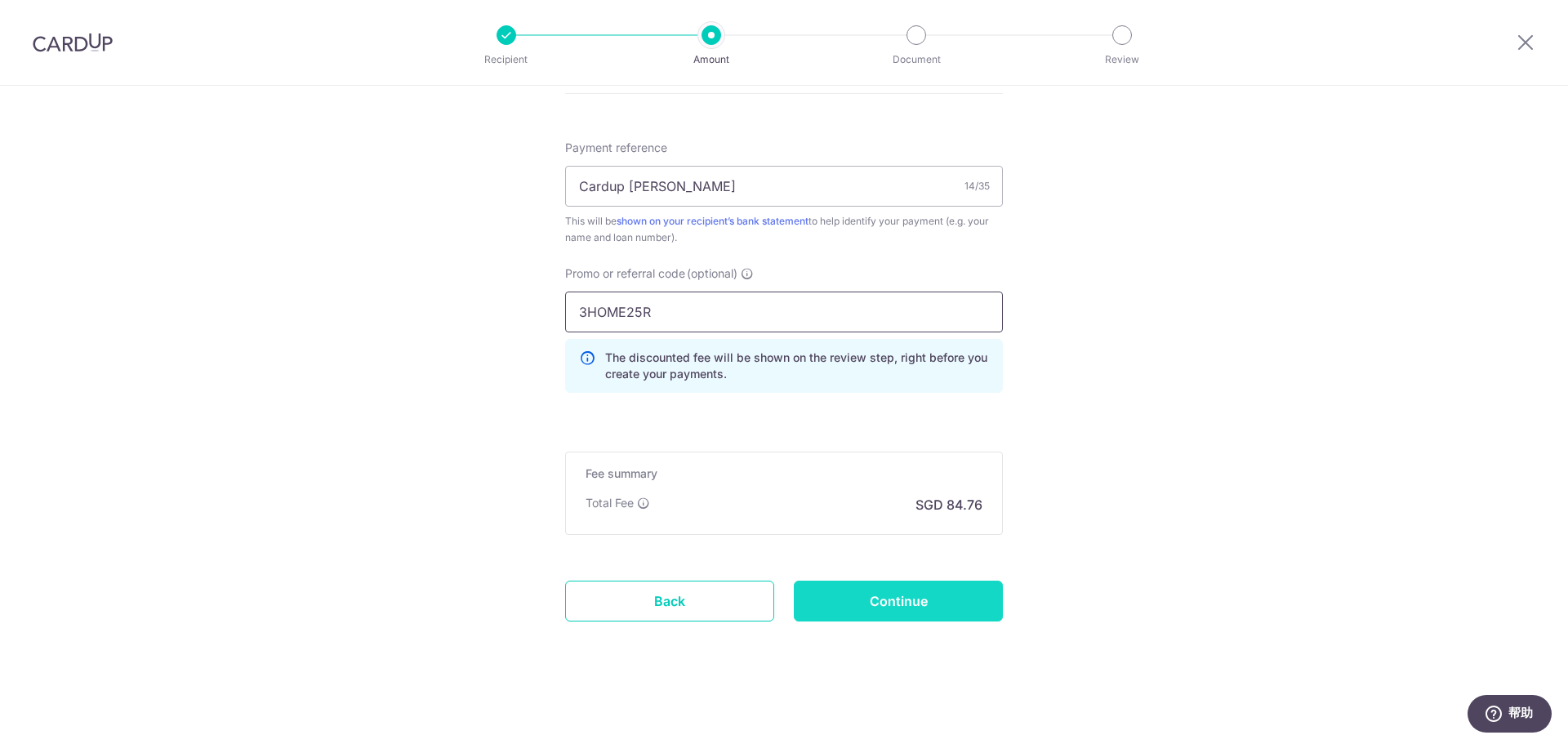
type input "3HOME25R"
click at [862, 600] on input "Continue" at bounding box center [898, 601] width 209 height 41
type input "Create Schedule"
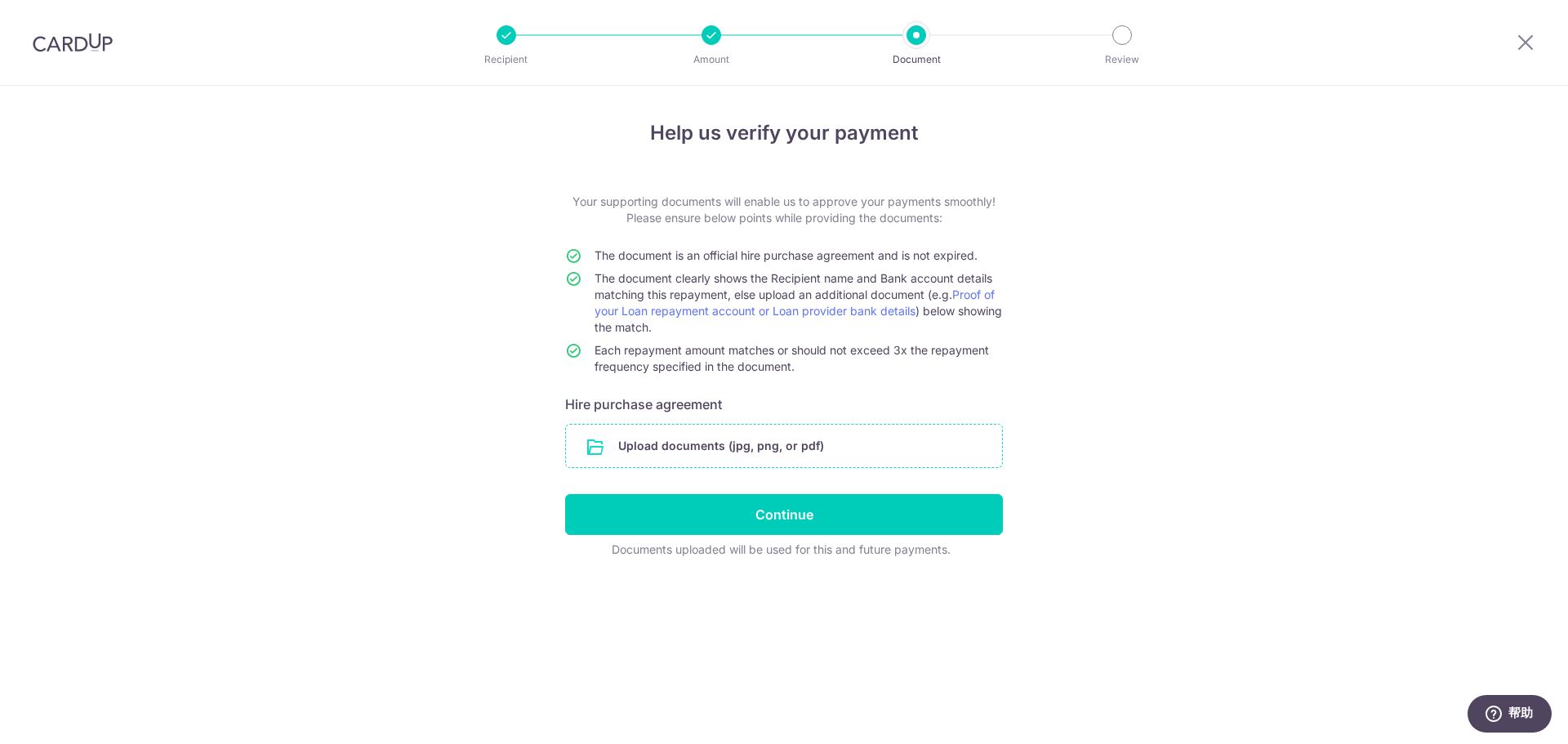
click at [738, 449] on input "file" at bounding box center [783, 446] width 436 height 43
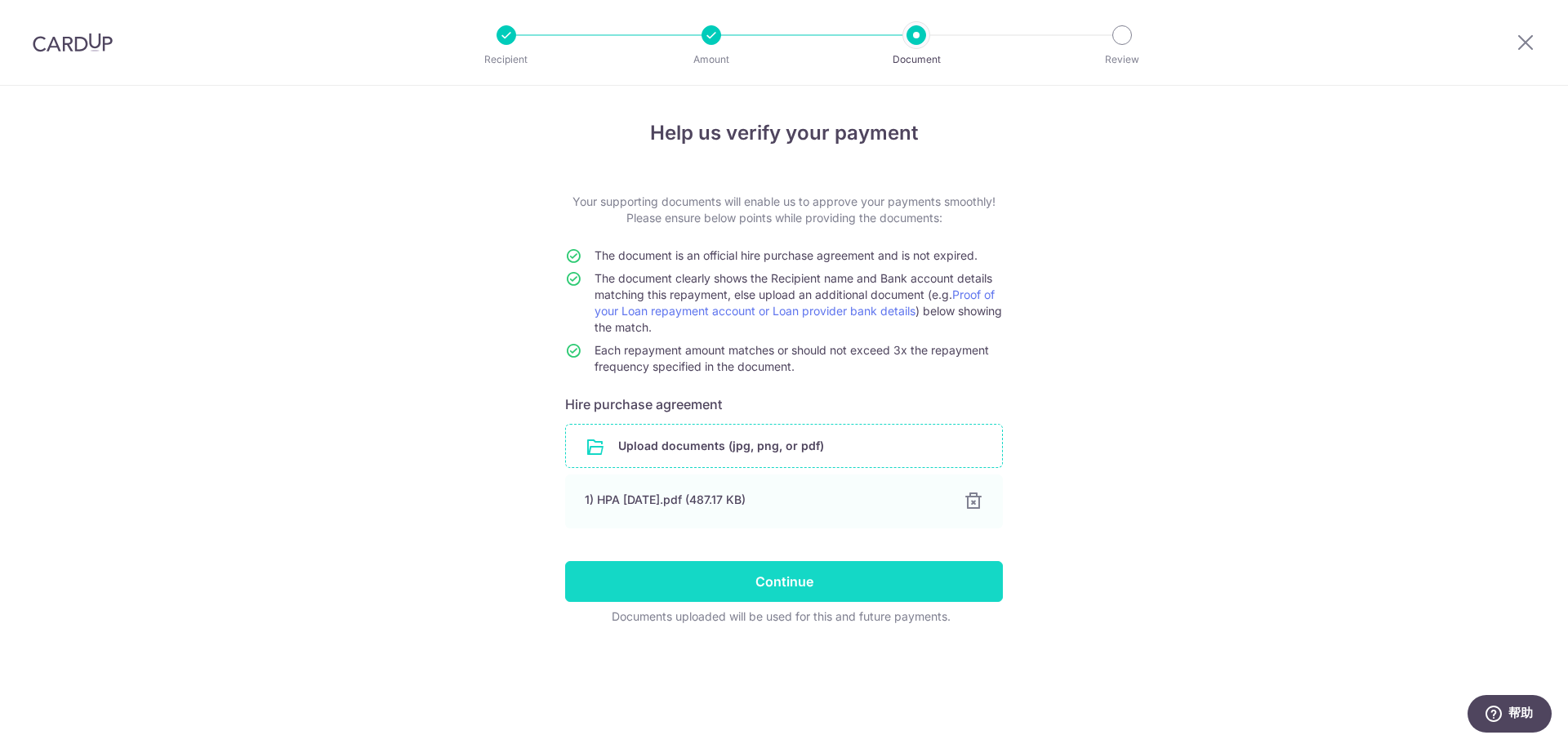
click at [784, 585] on input "Continue" at bounding box center [783, 581] width 438 height 41
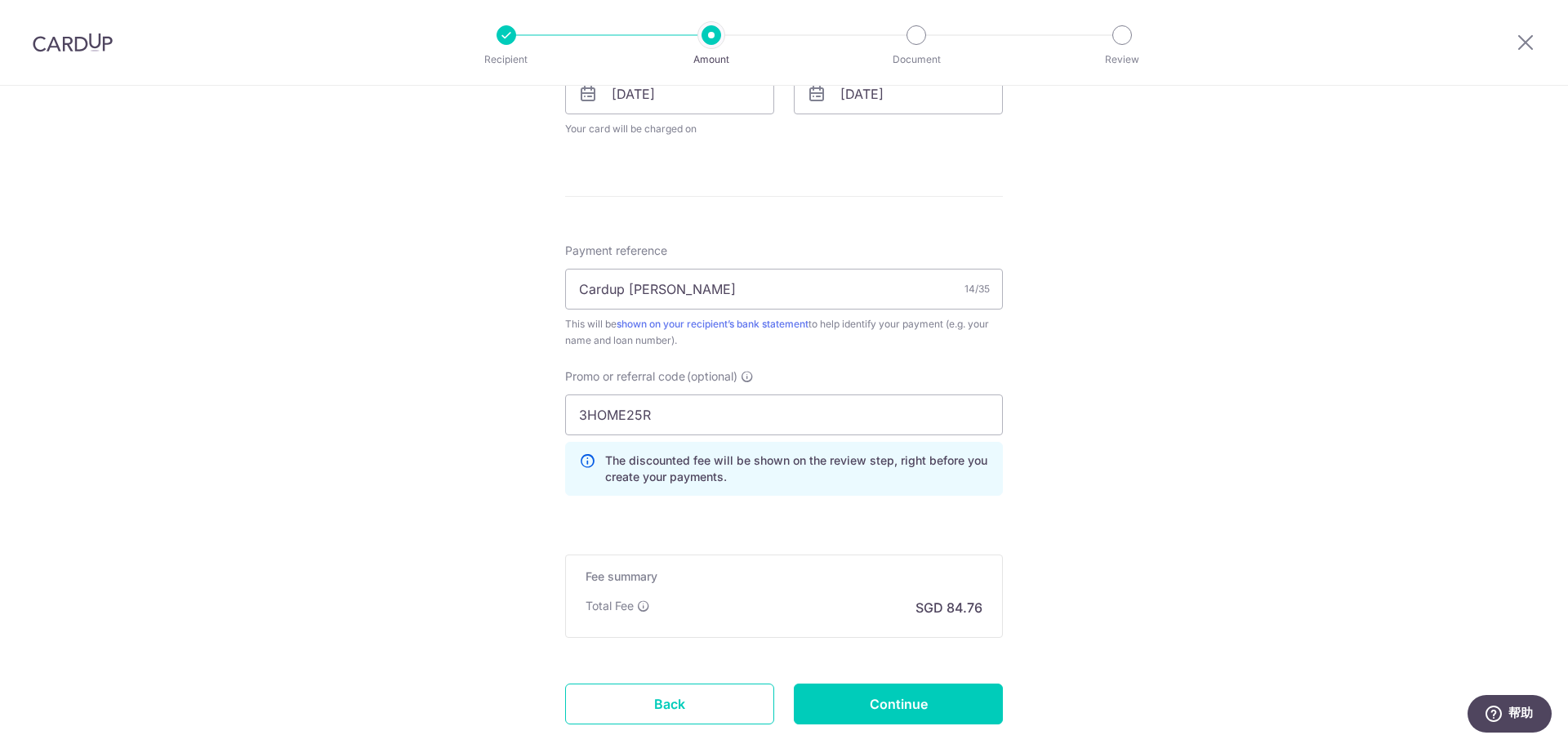
scroll to position [816, 0]
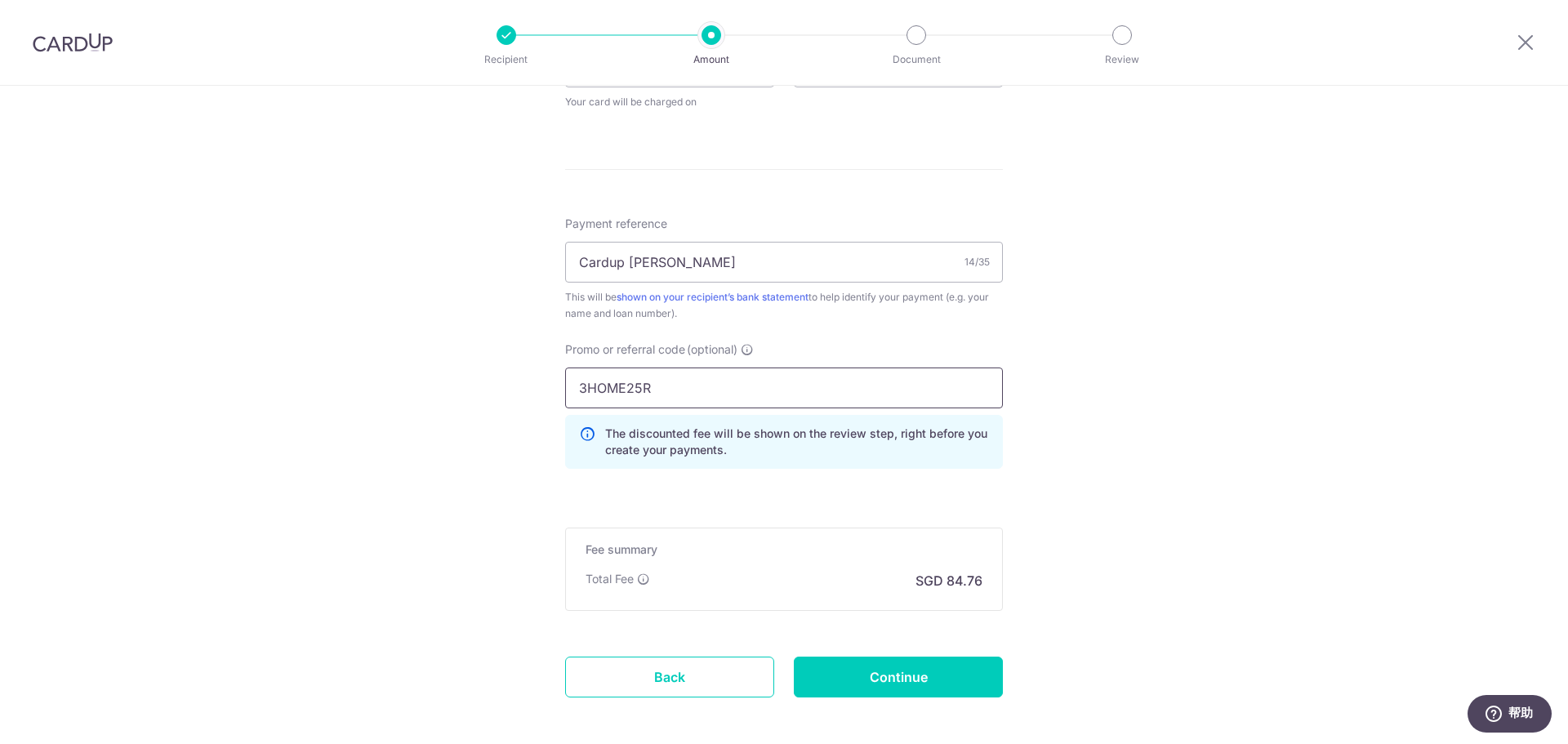
drag, startPoint x: 656, startPoint y: 388, endPoint x: 542, endPoint y: 381, distance: 114.2
click at [542, 381] on div "Tell us more about your payment Enter payment amount SGD 3,259.95 3259.95 Selec…" at bounding box center [784, 44] width 1568 height 1551
paste input "REC185"
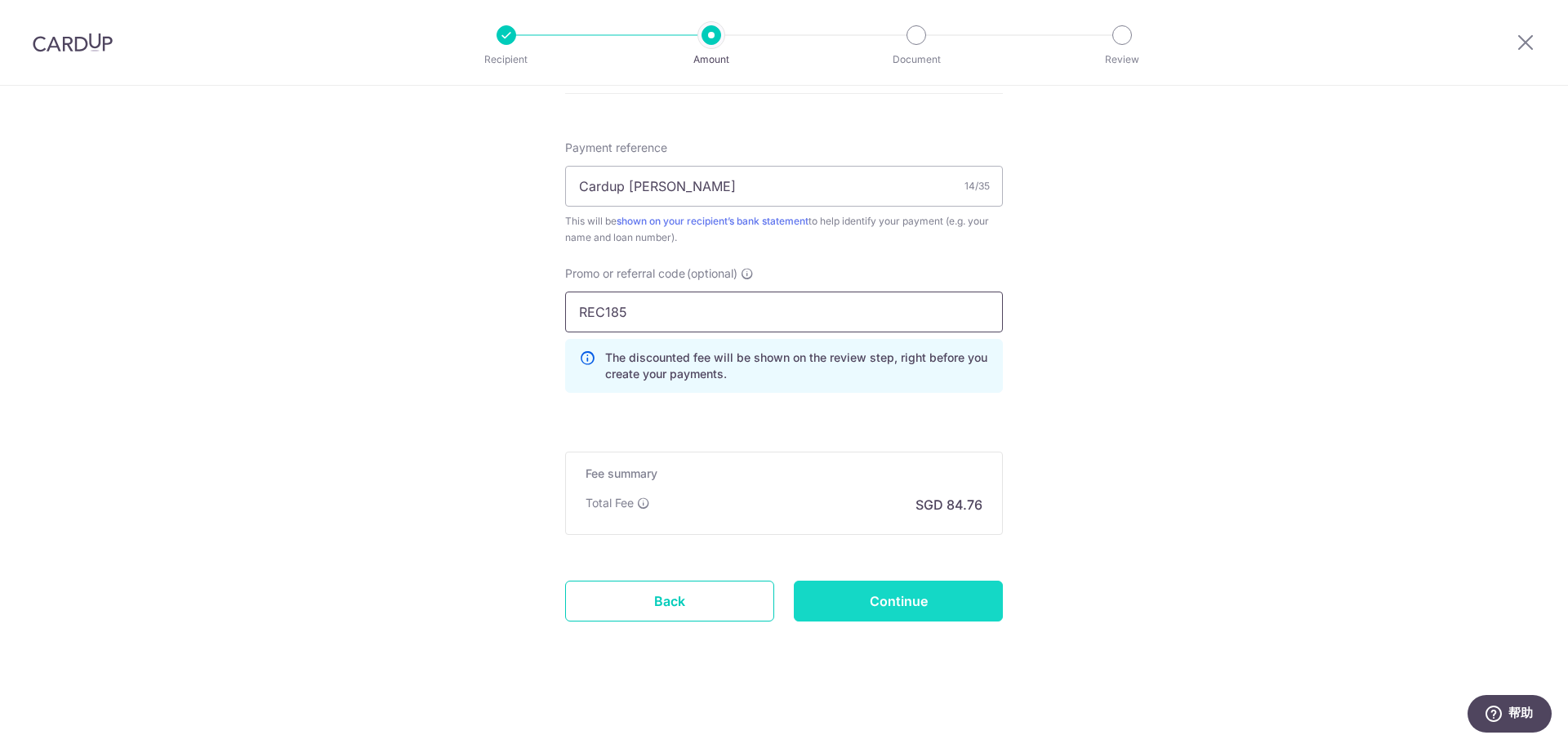
type input "REC185"
click at [835, 598] on input "Continue" at bounding box center [898, 601] width 209 height 41
type input "Update Schedule"
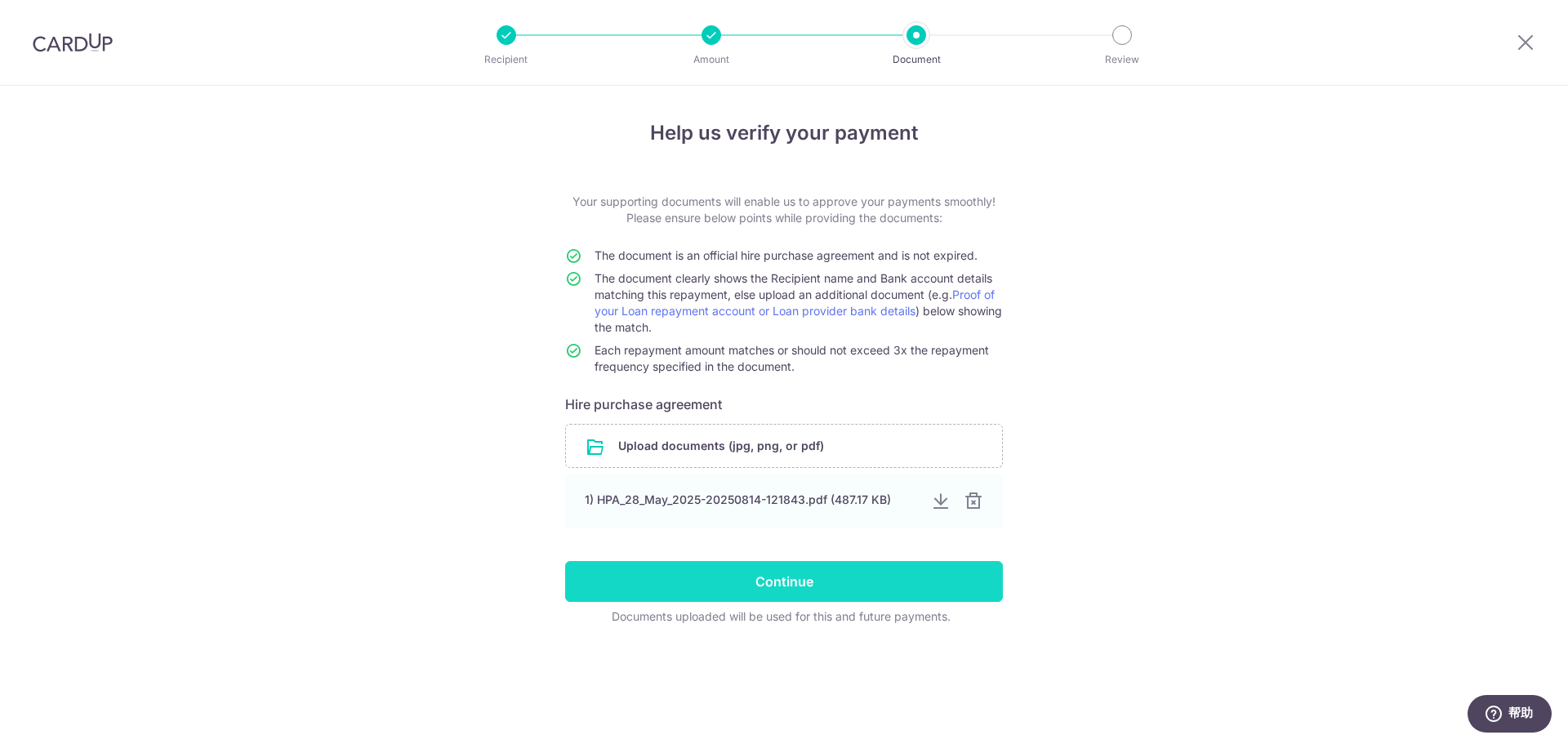
click at [769, 575] on input "Continue" at bounding box center [783, 581] width 438 height 41
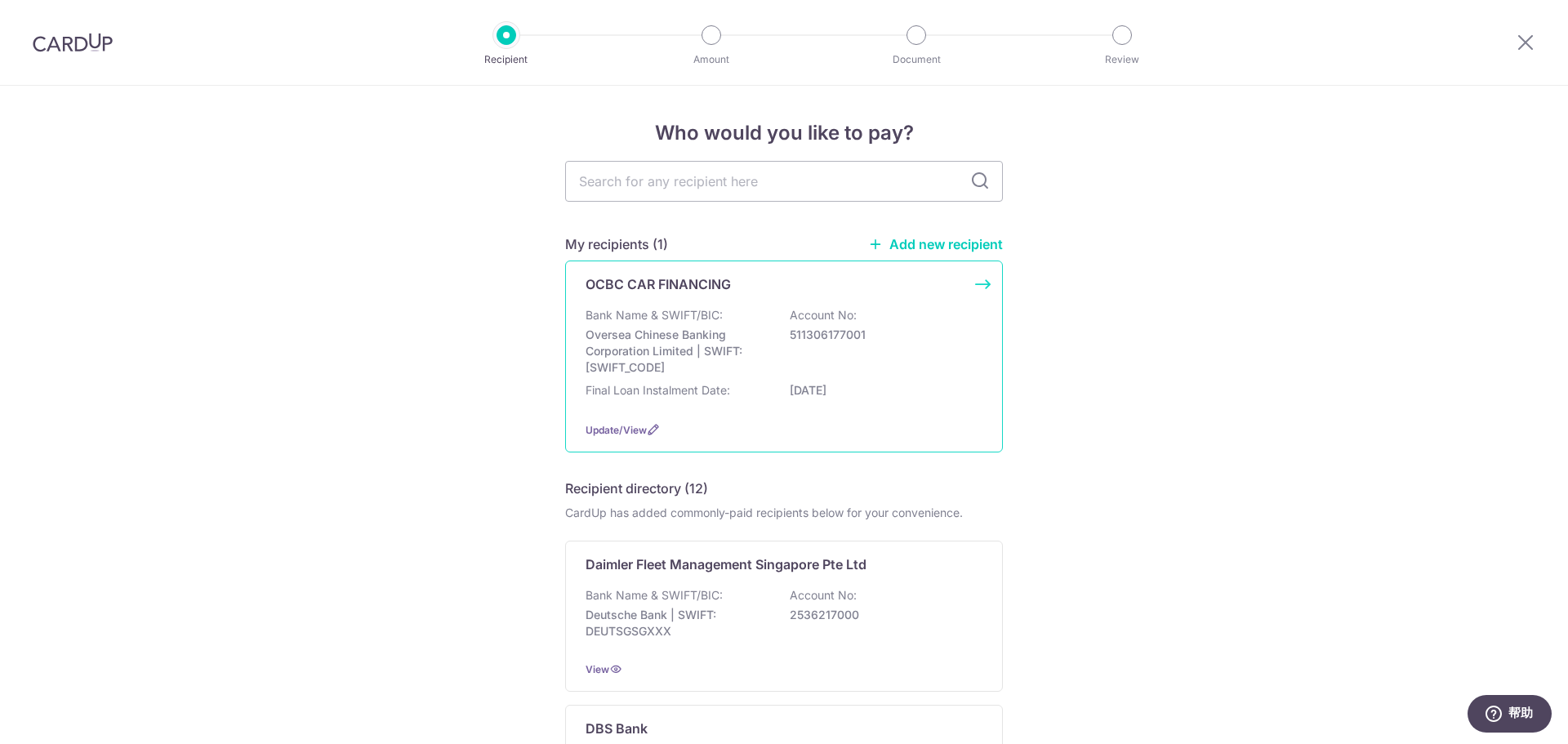
scroll to position [163, 0]
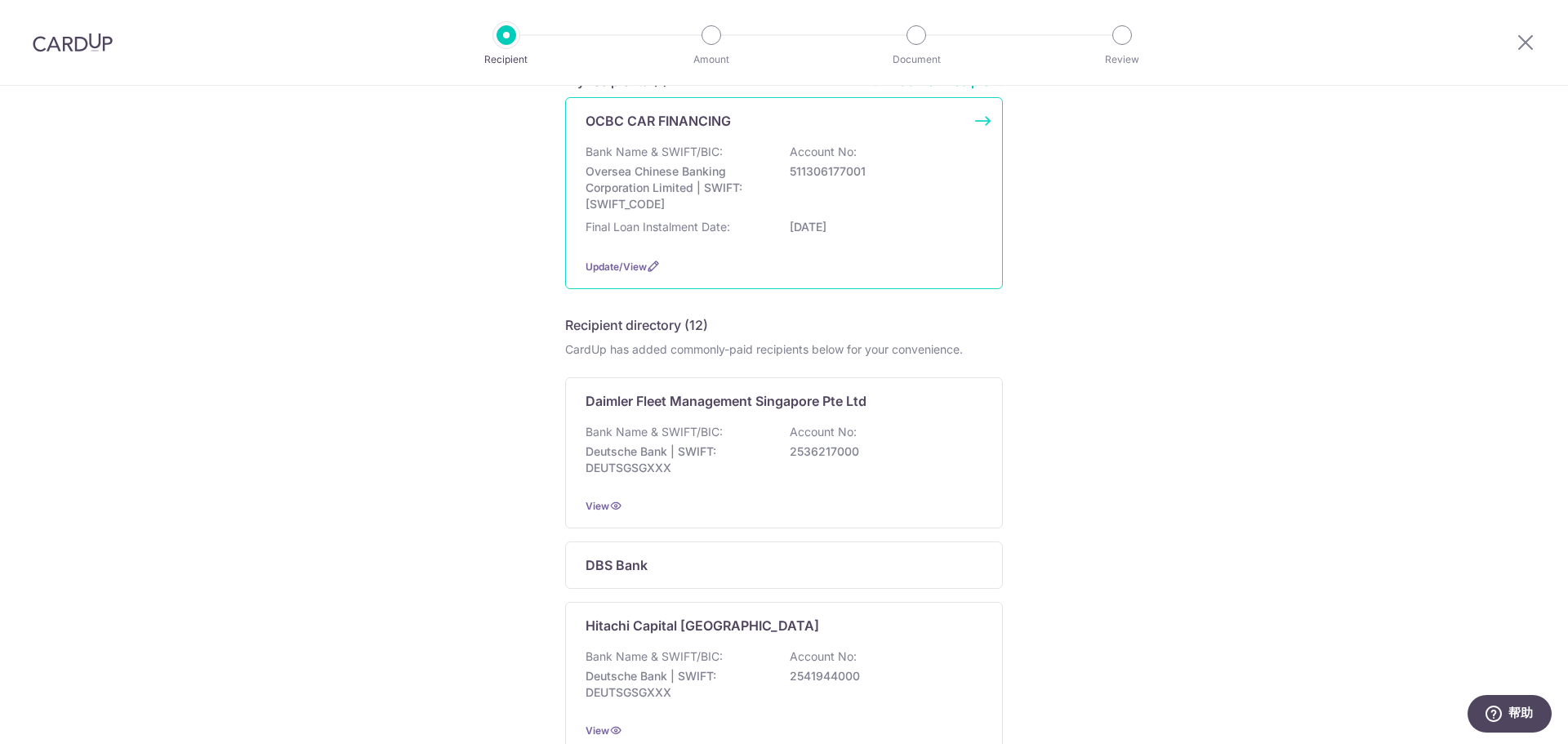
click at [764, 227] on div "Final Loan Instalment Date: 26/12/2030" at bounding box center [784, 231] width 397 height 26
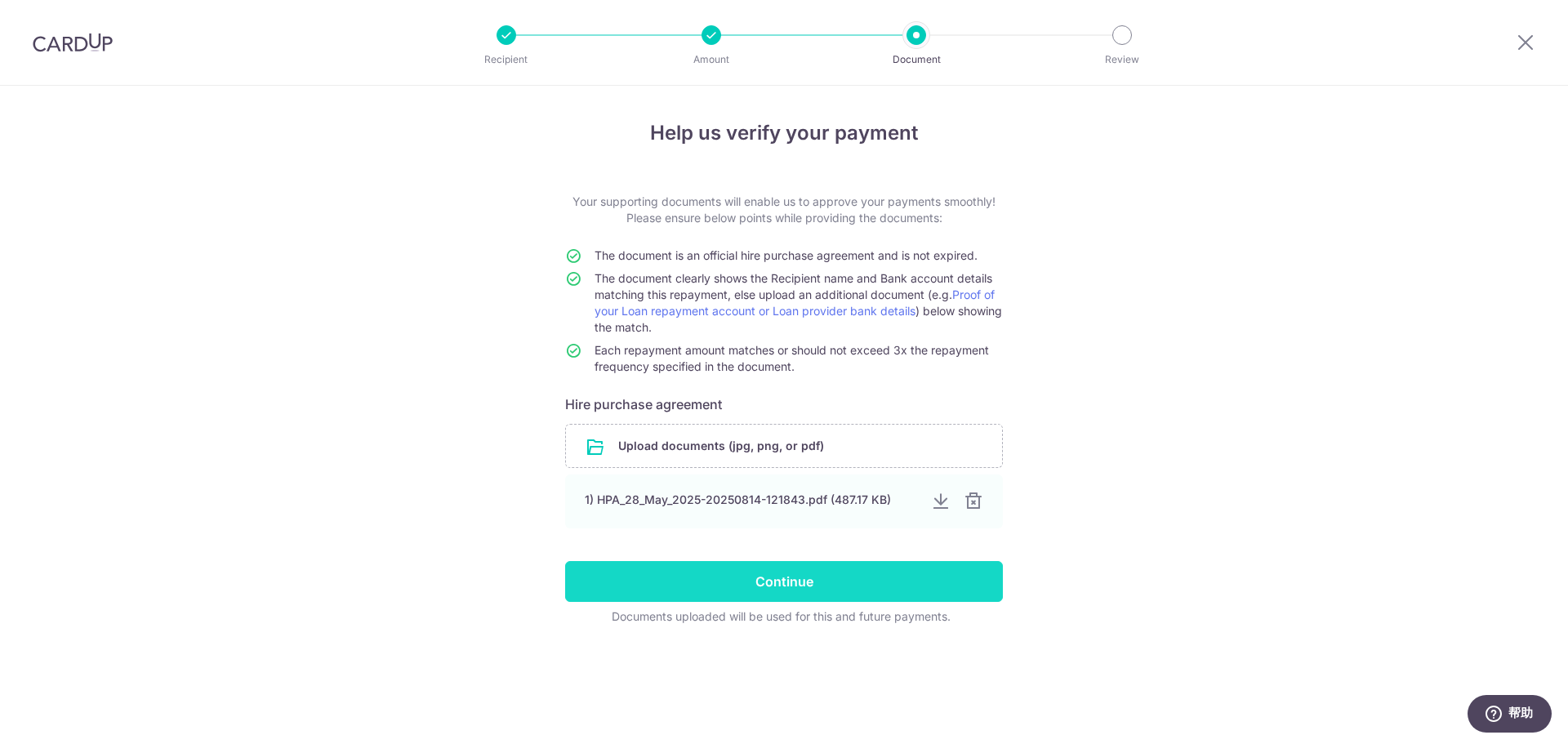
click at [794, 584] on input "Continue" at bounding box center [783, 581] width 438 height 41
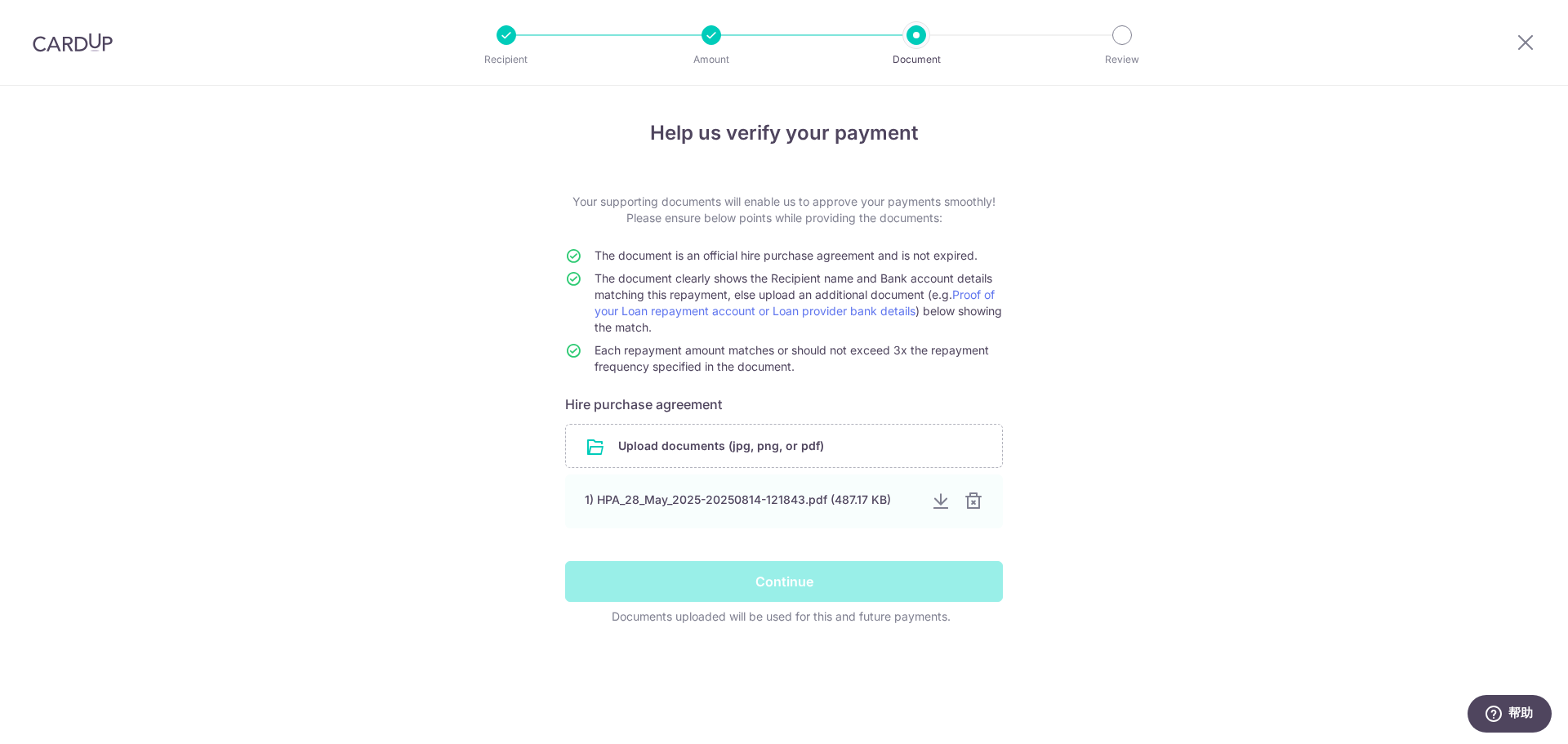
click at [748, 542] on form "Your supporting documents will enable us to approve your payments smoothly! Ple…" at bounding box center [783, 410] width 438 height 431
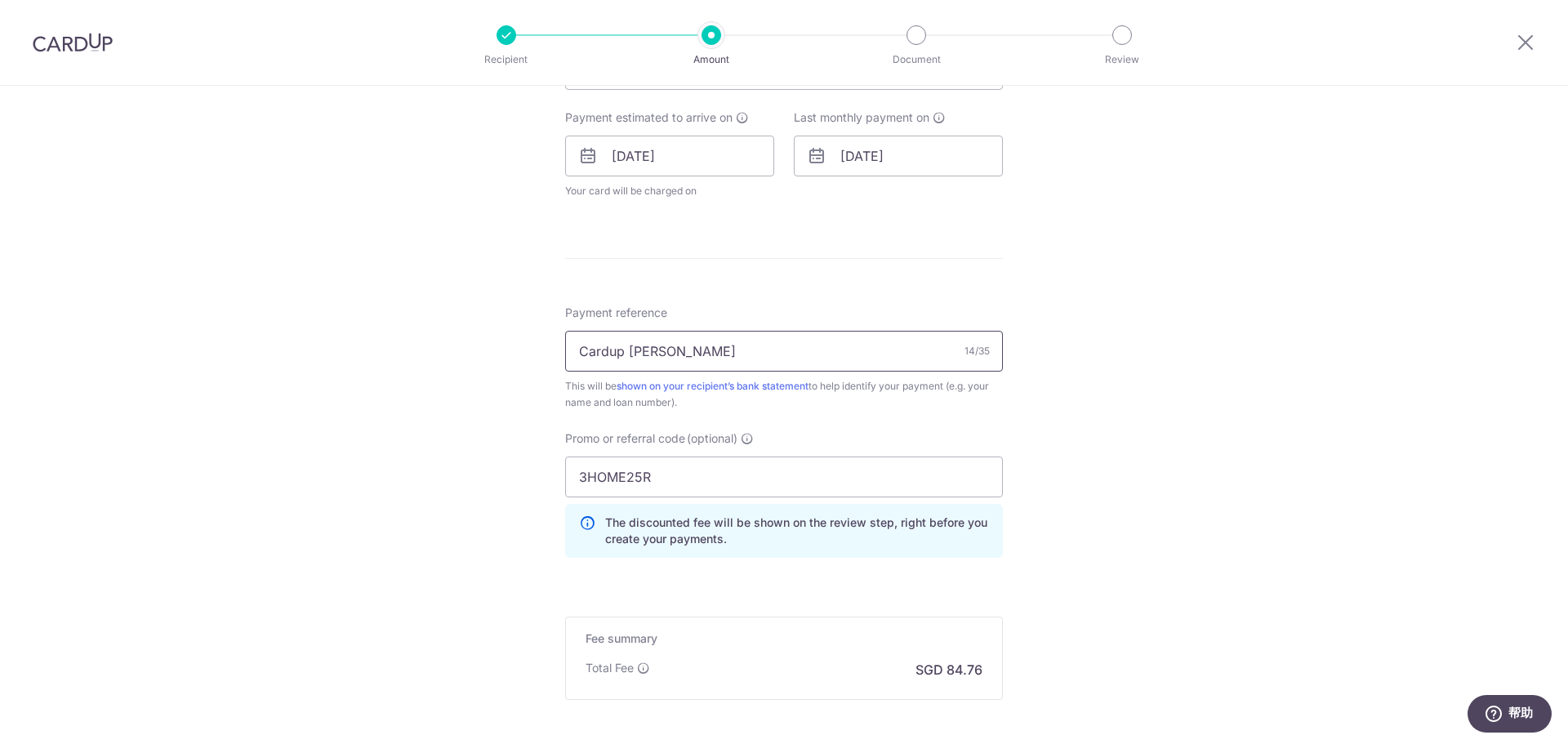
scroll to position [735, 0]
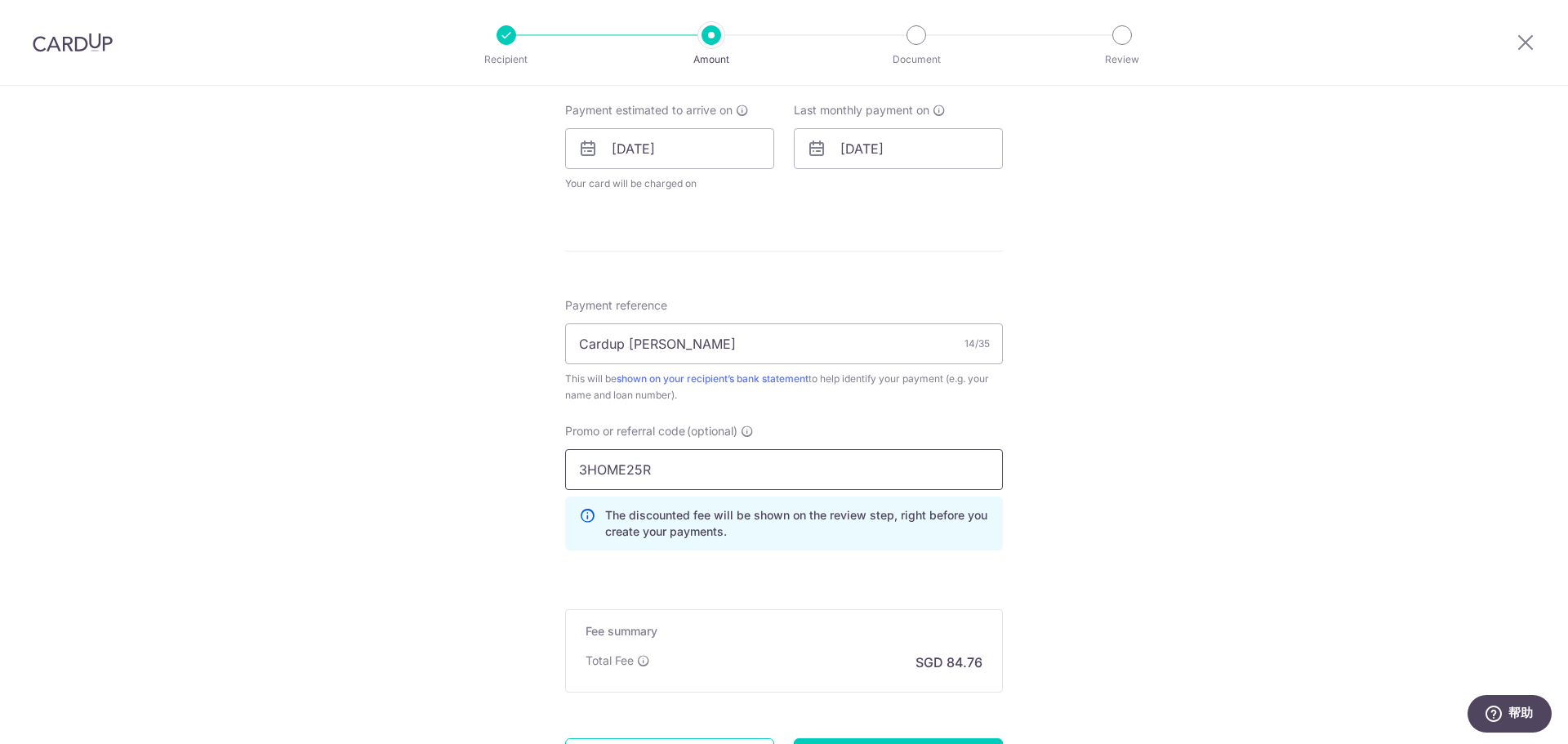
drag, startPoint x: 653, startPoint y: 463, endPoint x: 547, endPoint y: 457, distance: 106.2
click at [547, 457] on div "Tell us more about your payment Enter payment amount SGD 3,259.95 3259.95 Selec…" at bounding box center [784, 126] width 1568 height 1551
paste input "REC185"
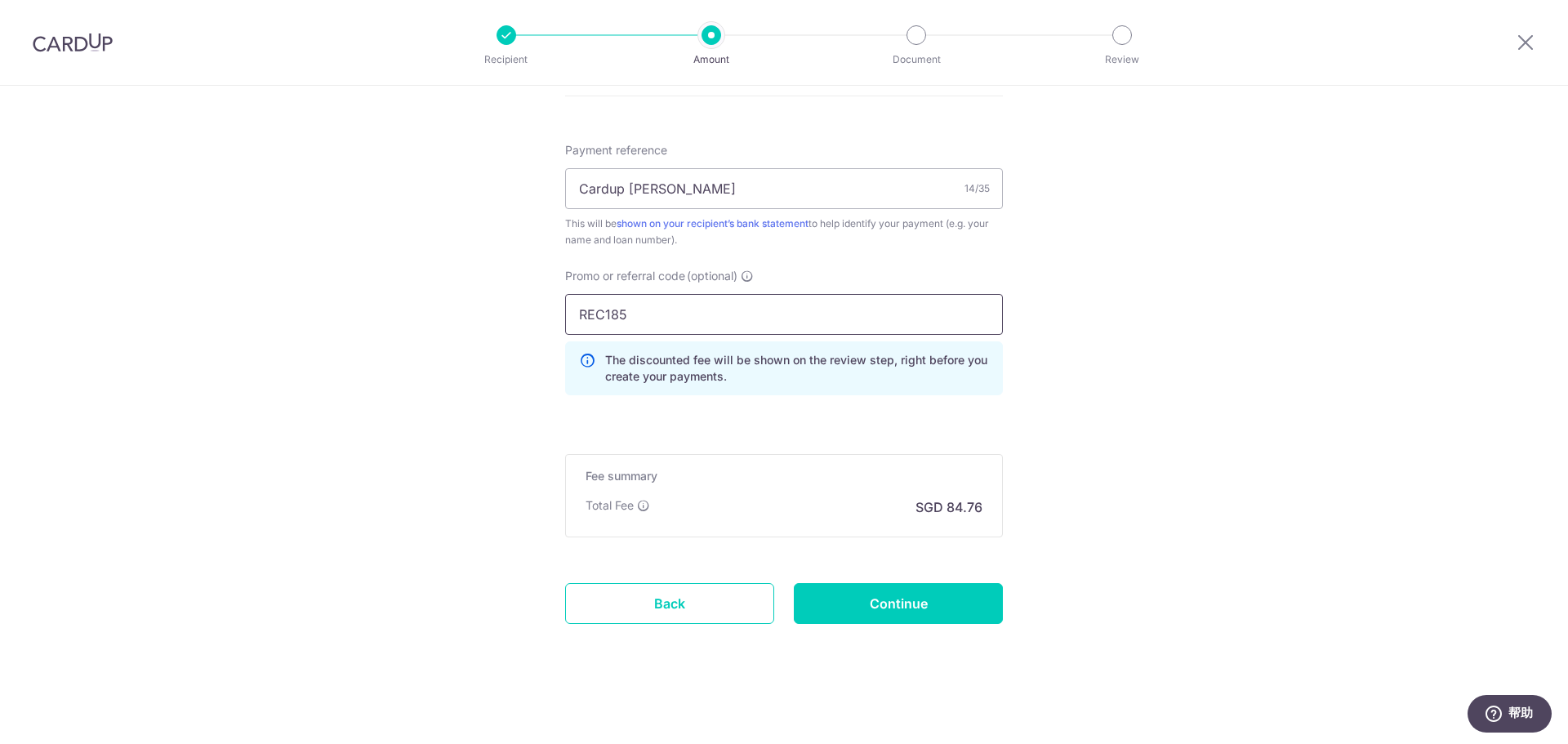
scroll to position [893, 0]
type input "REC185"
click at [935, 598] on input "Continue" at bounding box center [898, 601] width 209 height 41
type input "Update Schedule"
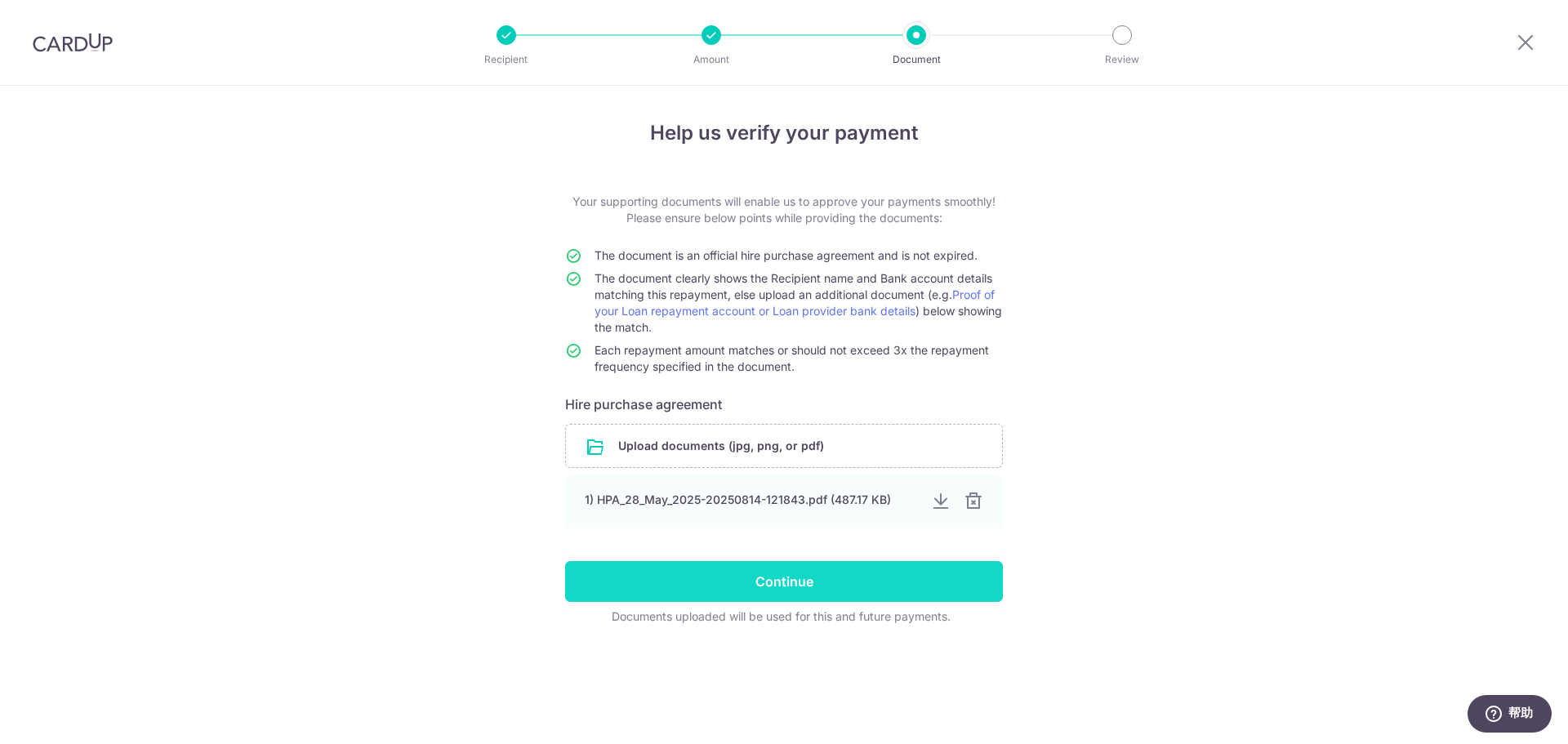
click at [763, 578] on input "Continue" at bounding box center [783, 581] width 438 height 41
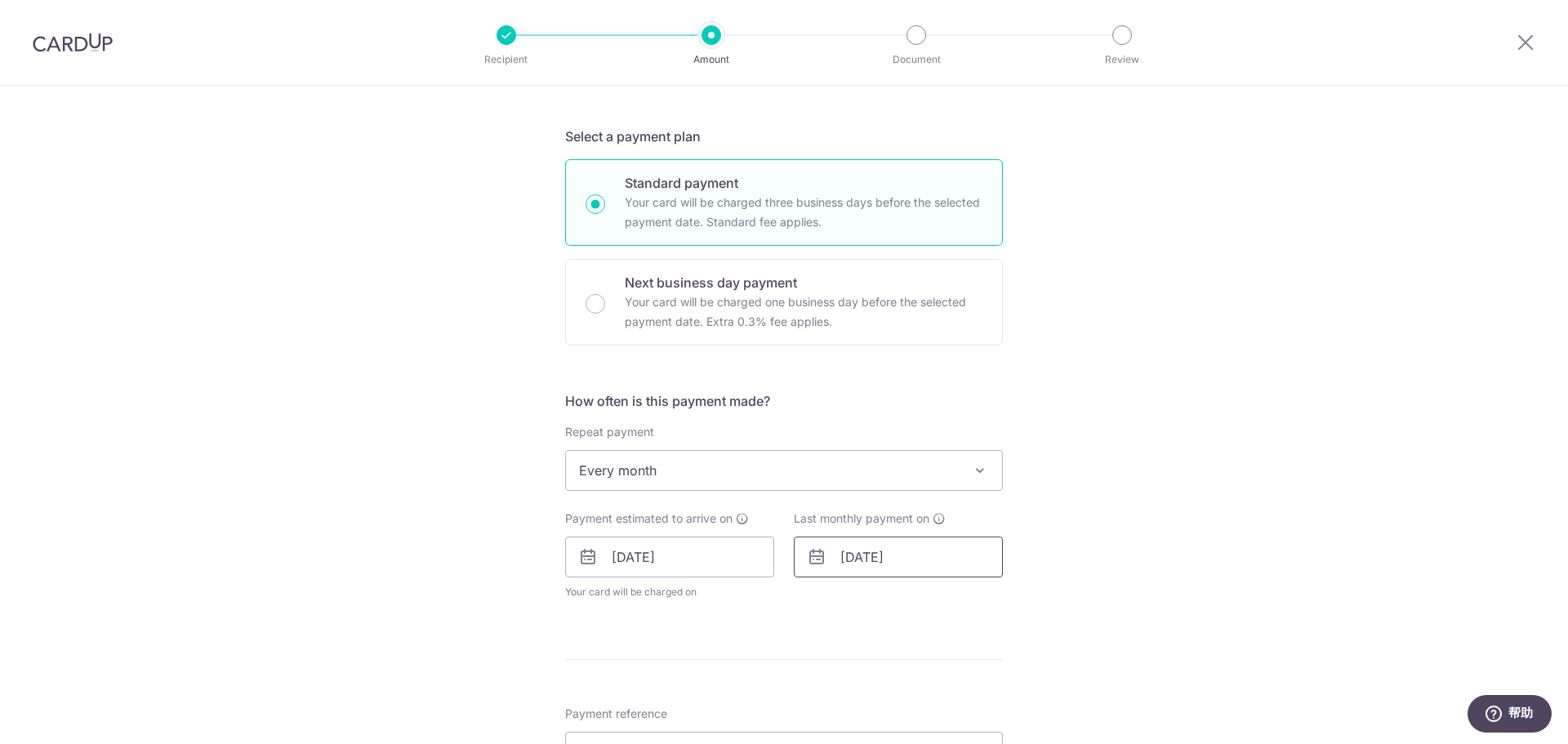
scroll to position [735, 0]
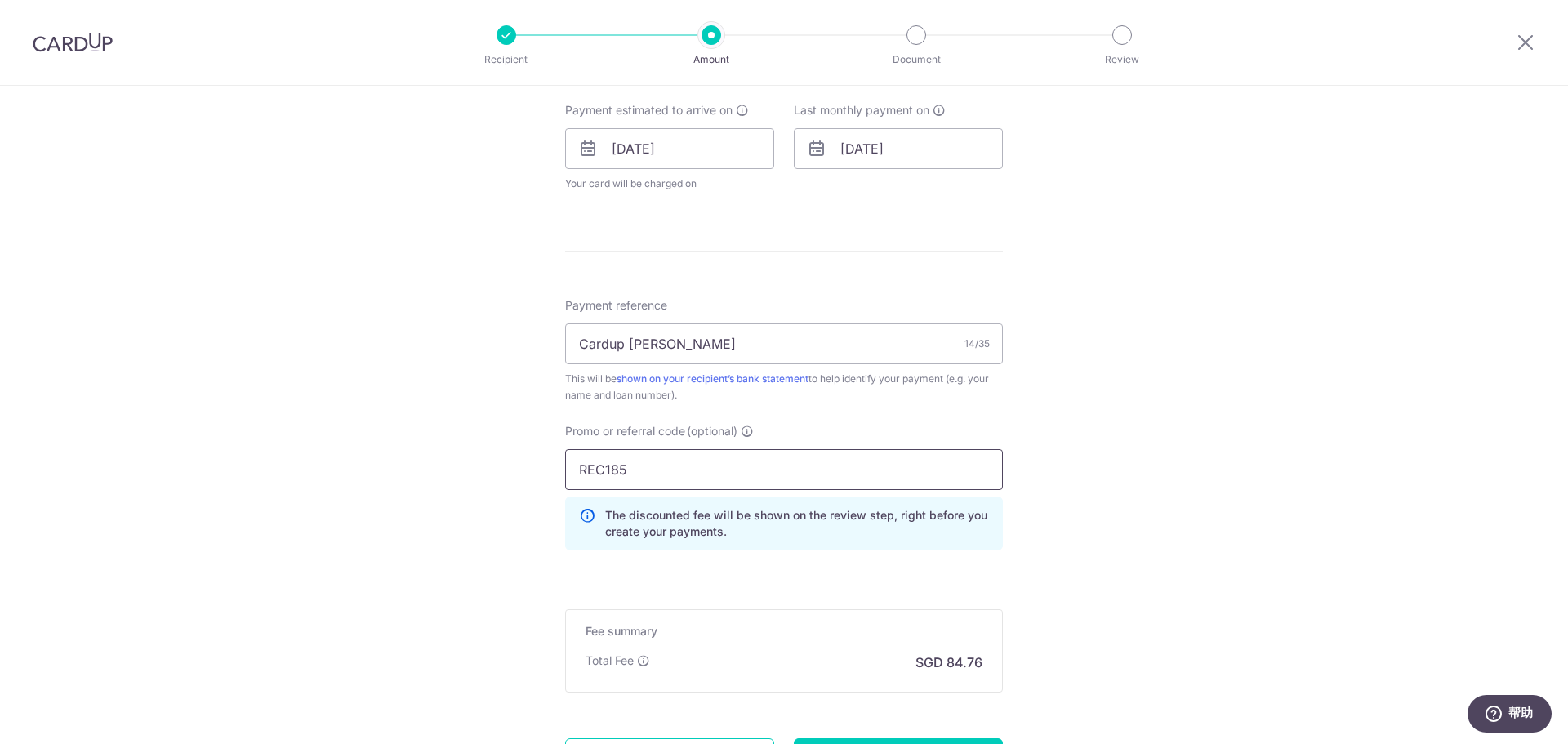
drag, startPoint x: 639, startPoint y: 471, endPoint x: 516, endPoint y: 475, distance: 123.1
click at [516, 475] on div "Tell us more about your payment Enter payment amount SGD 3,259.95 3259.95 Selec…" at bounding box center [784, 126] width 1568 height 1551
paste input "3HOME25R"
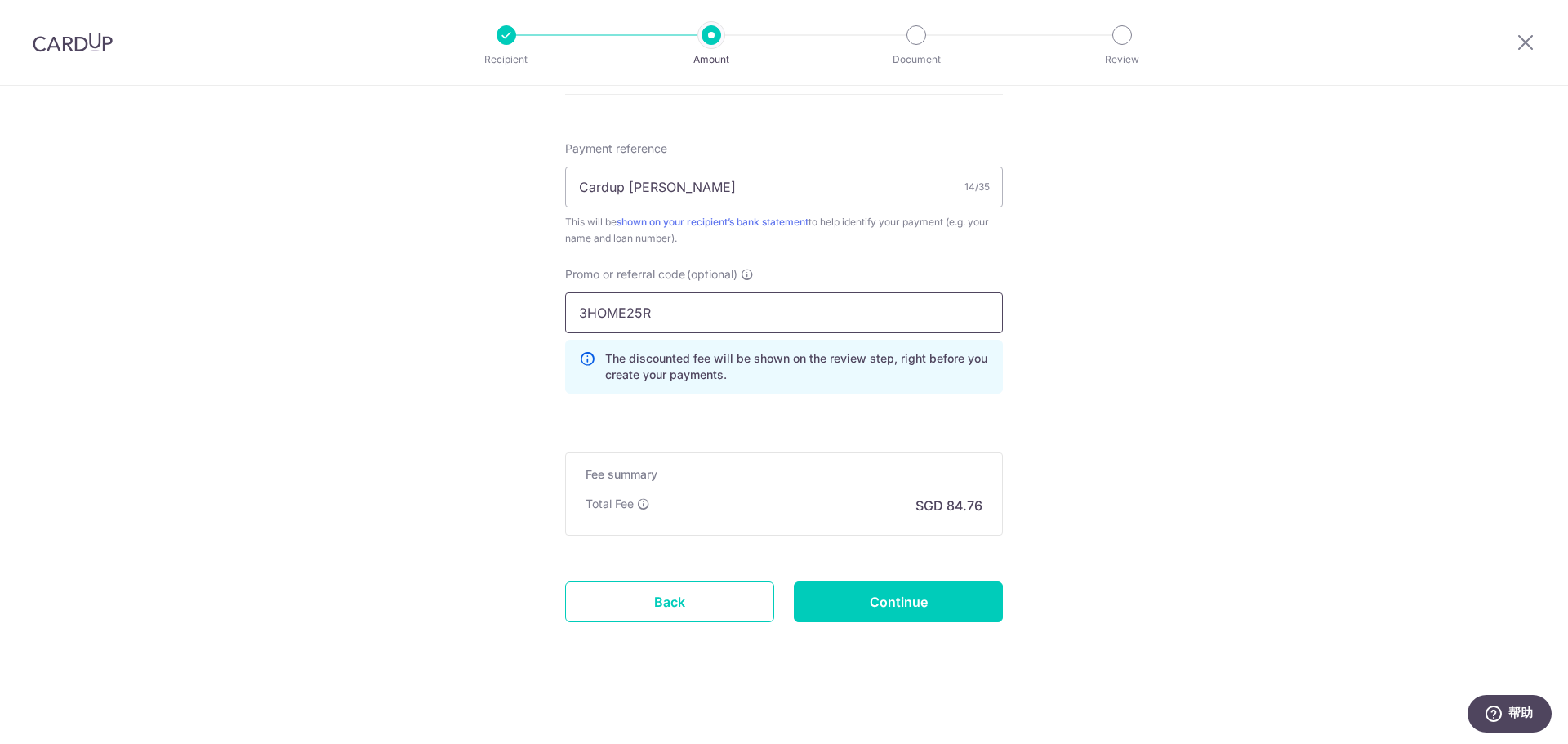
scroll to position [893, 0]
type input "3HOME25R"
click at [893, 598] on input "Continue" at bounding box center [898, 601] width 209 height 41
type input "Update Schedule"
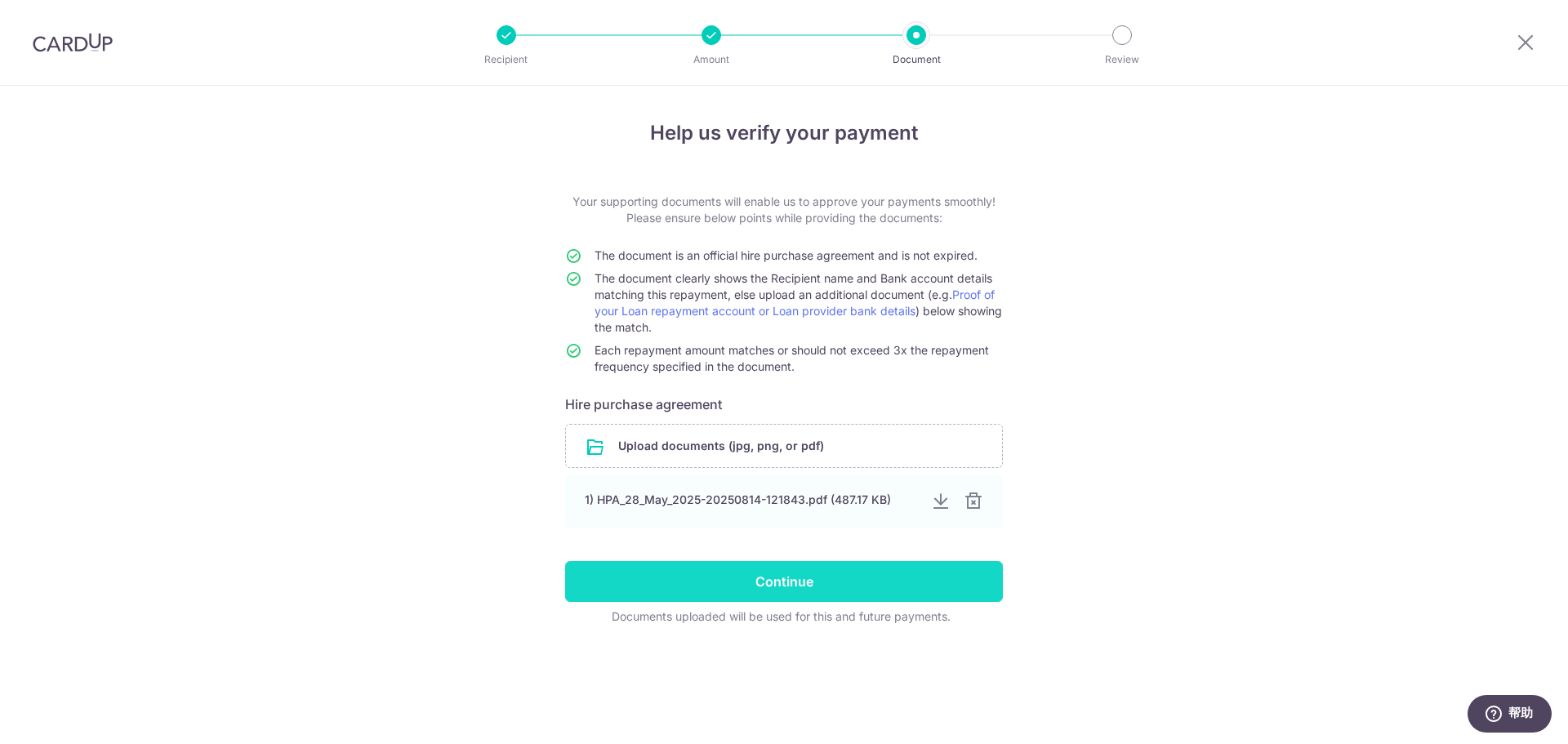
click at [746, 575] on input "Continue" at bounding box center [783, 581] width 438 height 41
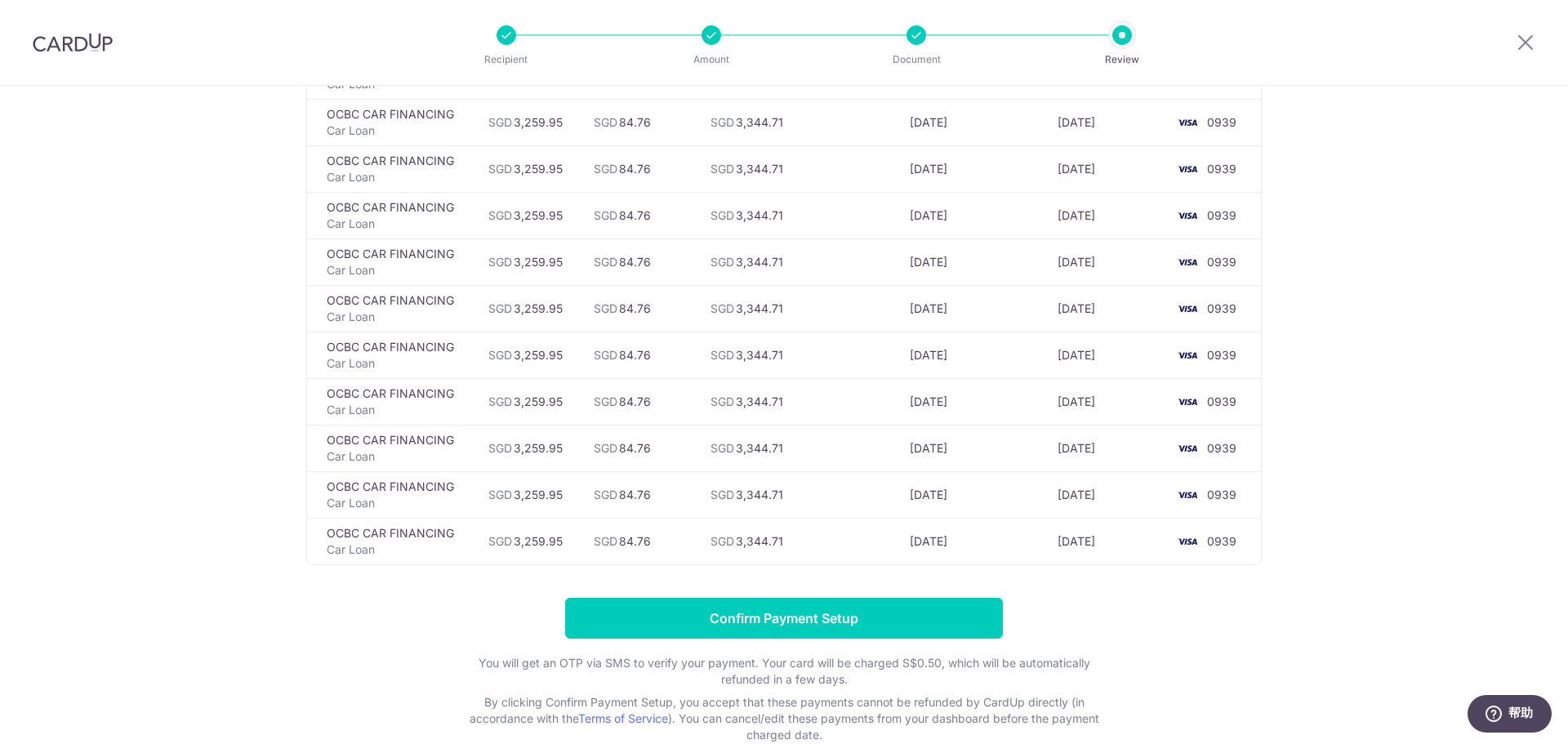
scroll to position [2809, 0]
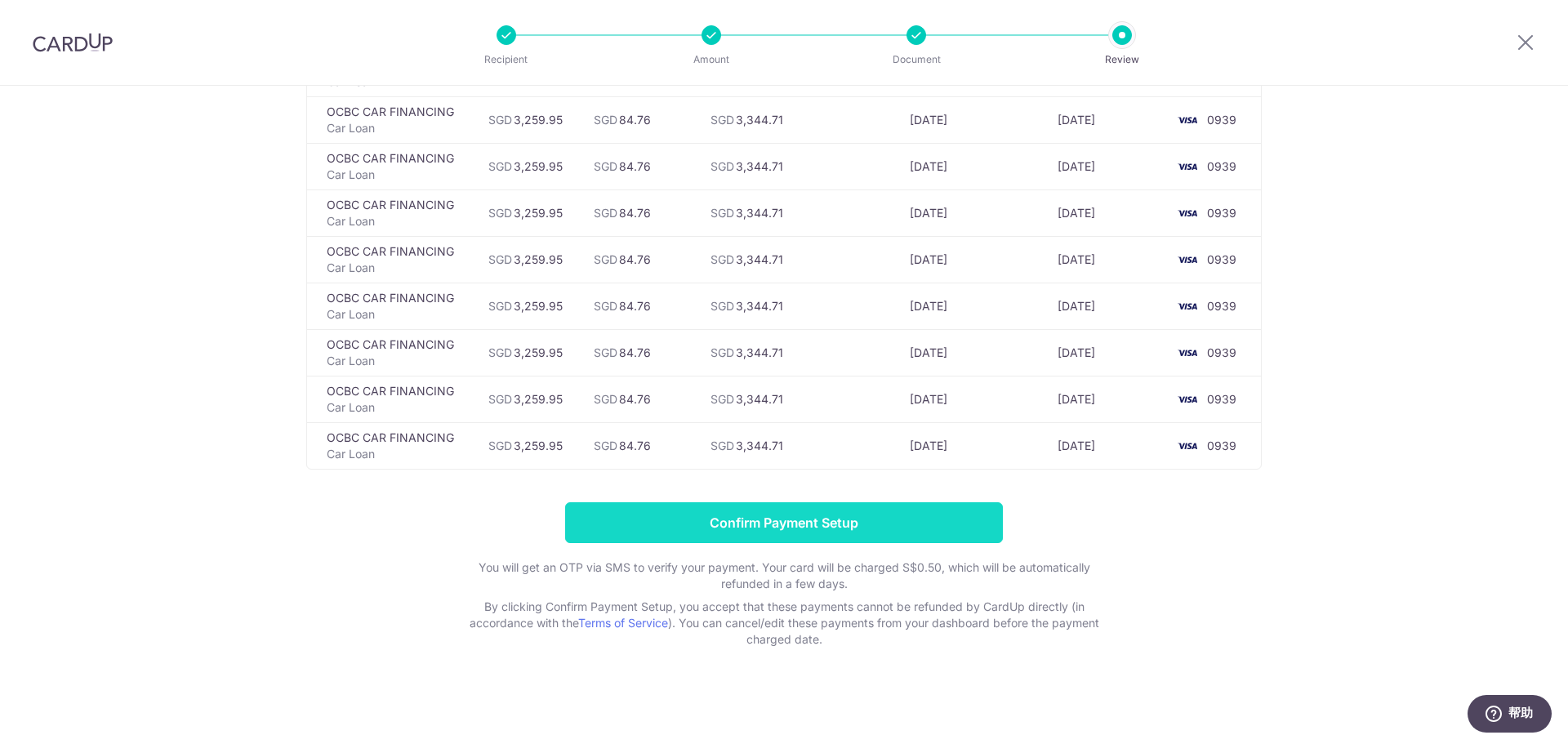
click at [740, 526] on input "Confirm Payment Setup" at bounding box center [783, 522] width 438 height 41
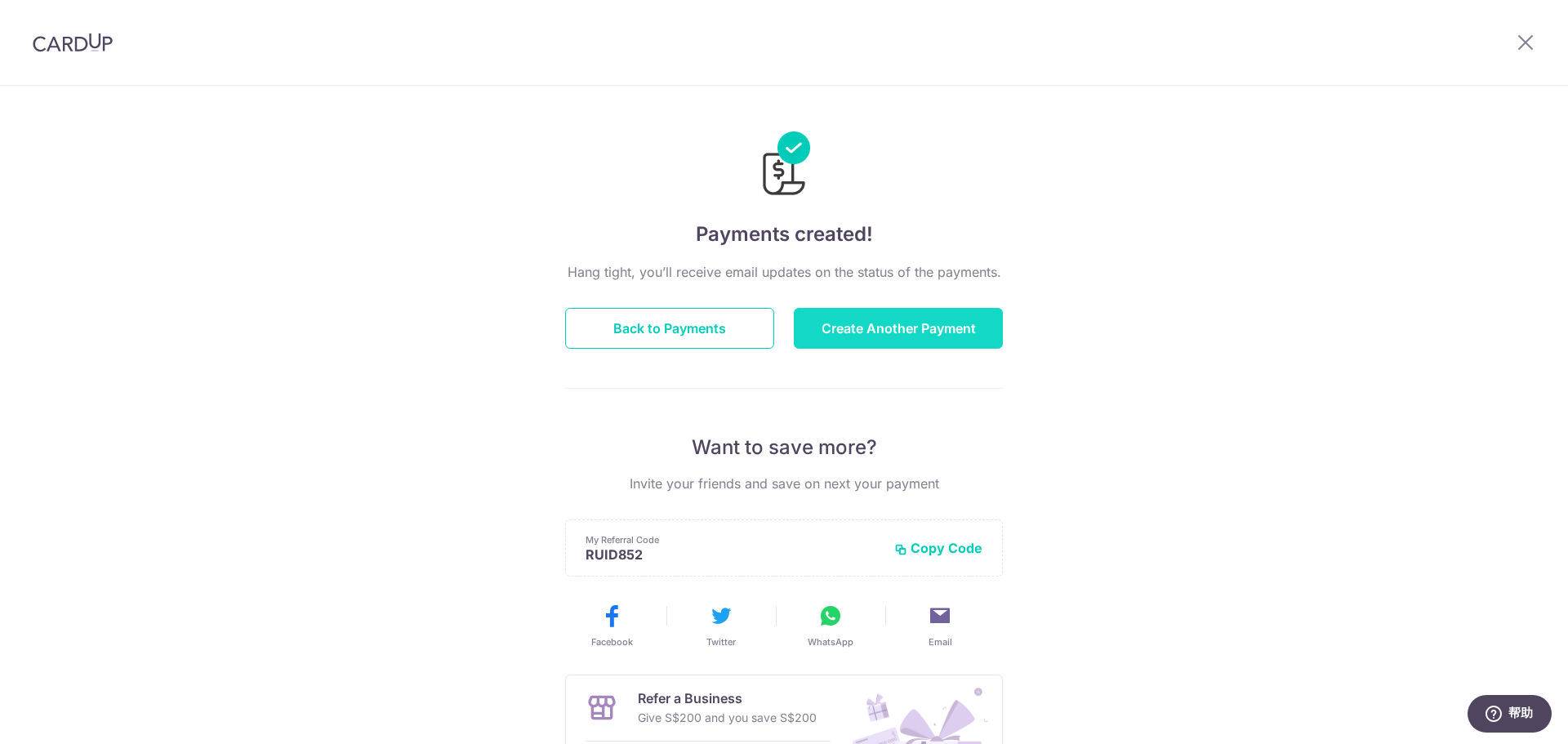
click at [933, 342] on button "Create Another Payment" at bounding box center [898, 328] width 209 height 41
